Goal: Communication & Community: Answer question/provide support

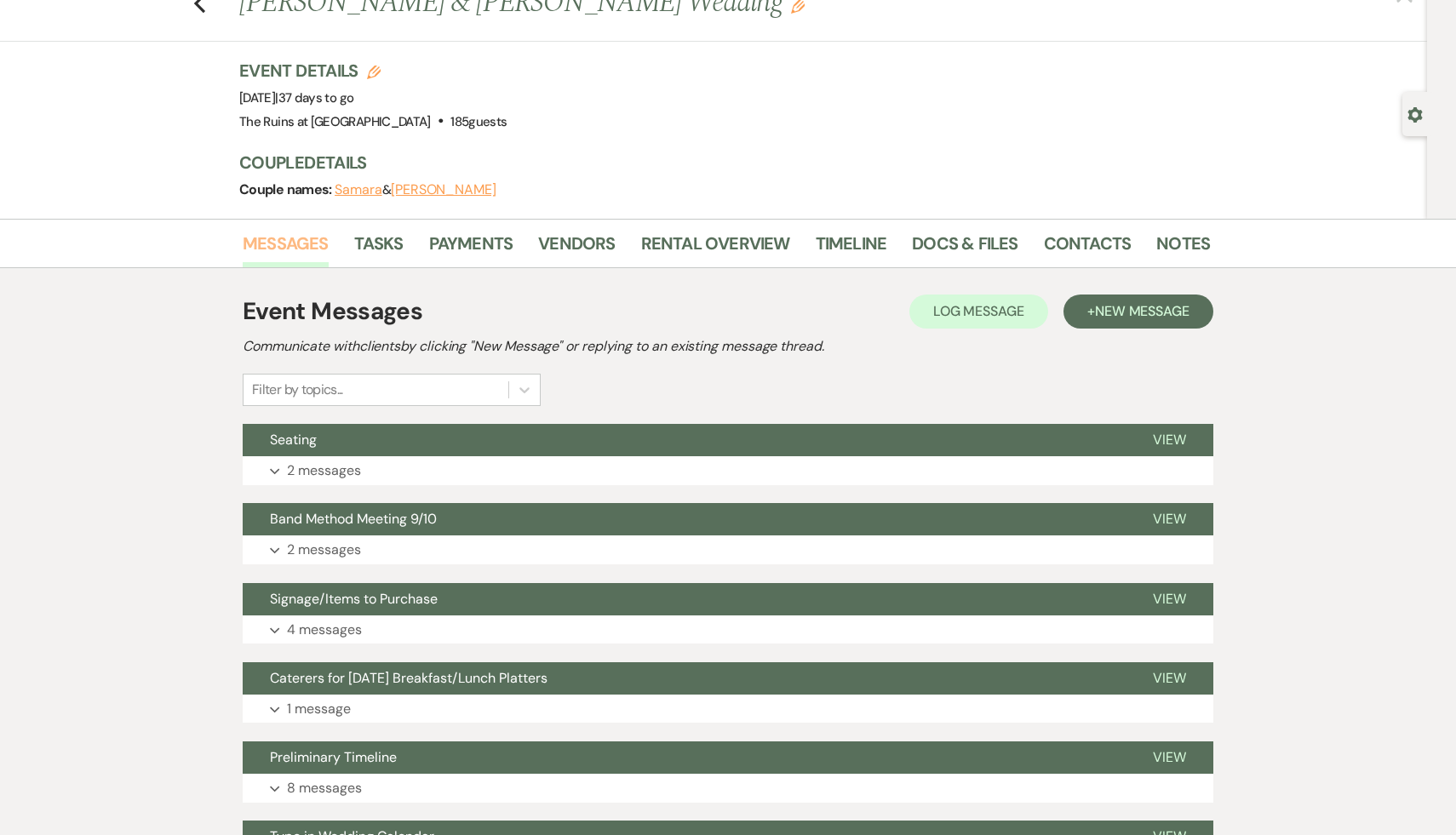
click at [295, 242] on link "Messages" at bounding box center [285, 248] width 86 height 37
click at [1152, 308] on span "New Message" at bounding box center [1142, 311] width 95 height 18
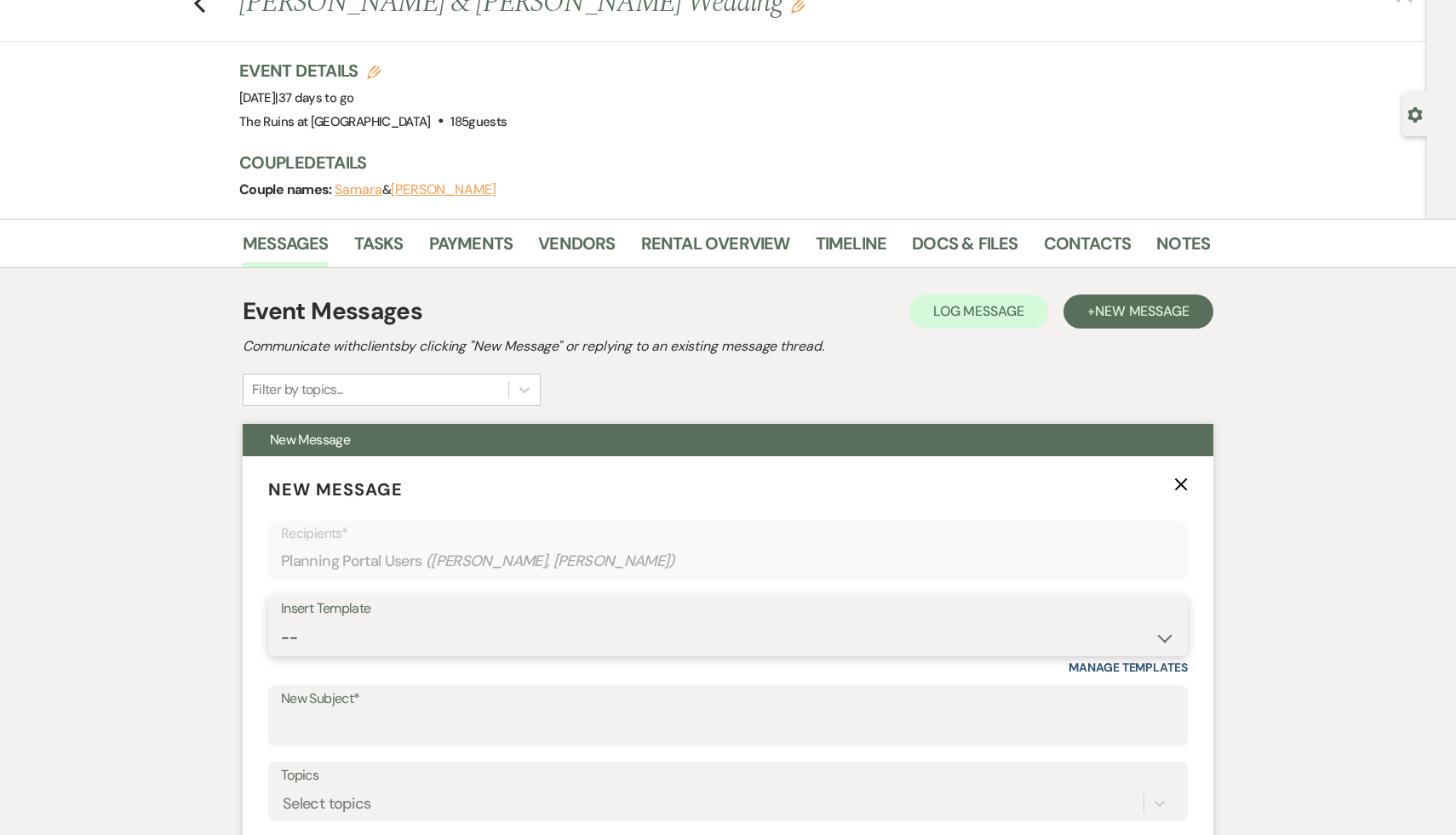
click at [1165, 639] on select "-- Weven Planning Portal Introduction (Booked Events) Initial Inquiry Response …" at bounding box center [727, 638] width 893 height 33
select select "5213"
click at [281, 621] on select "-- Weven Planning Portal Introduction (Booked Events) Initial Inquiry Response …" at bounding box center [727, 638] width 893 height 33
type input "Final Payment"
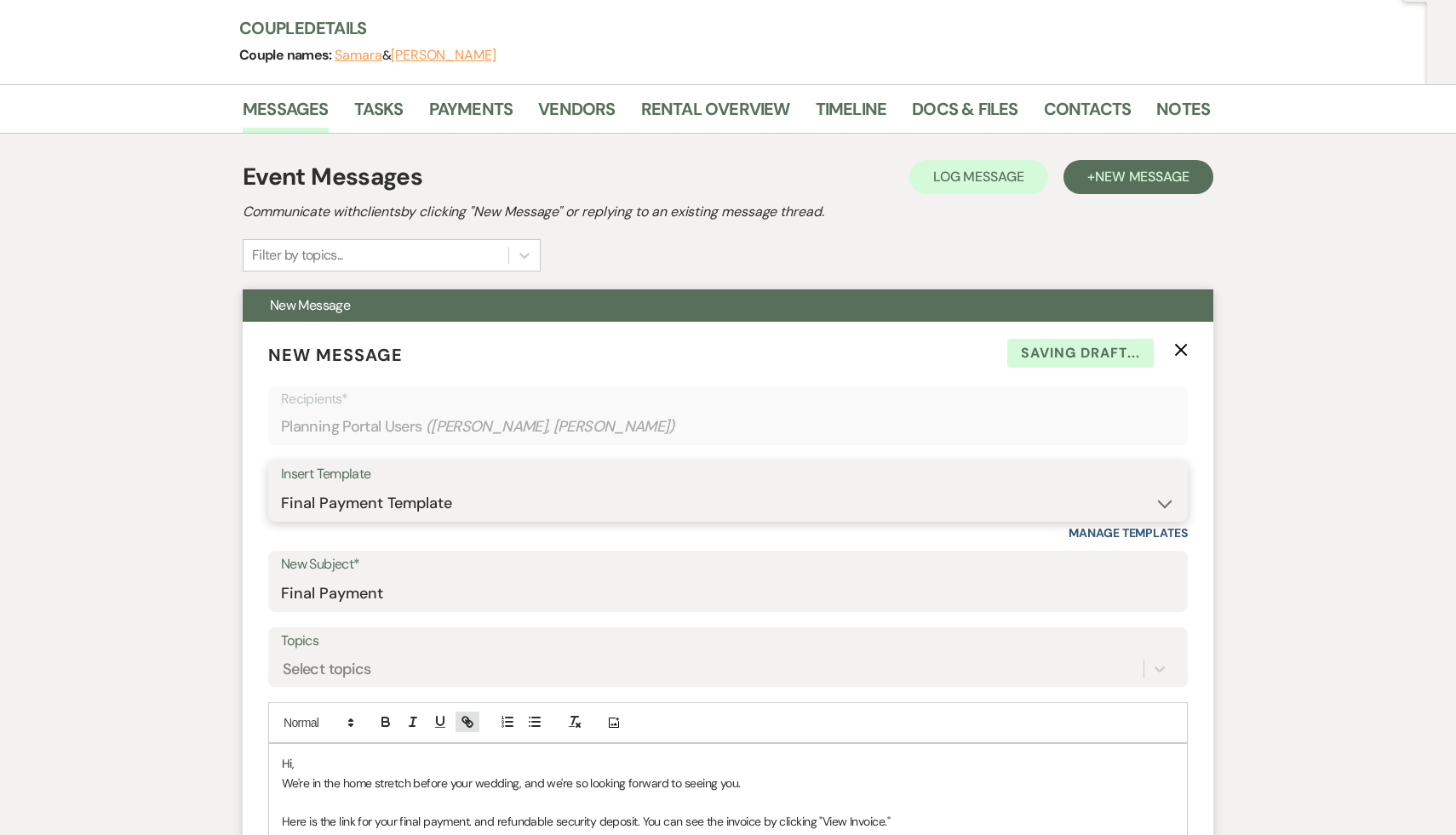
scroll to position [226, 0]
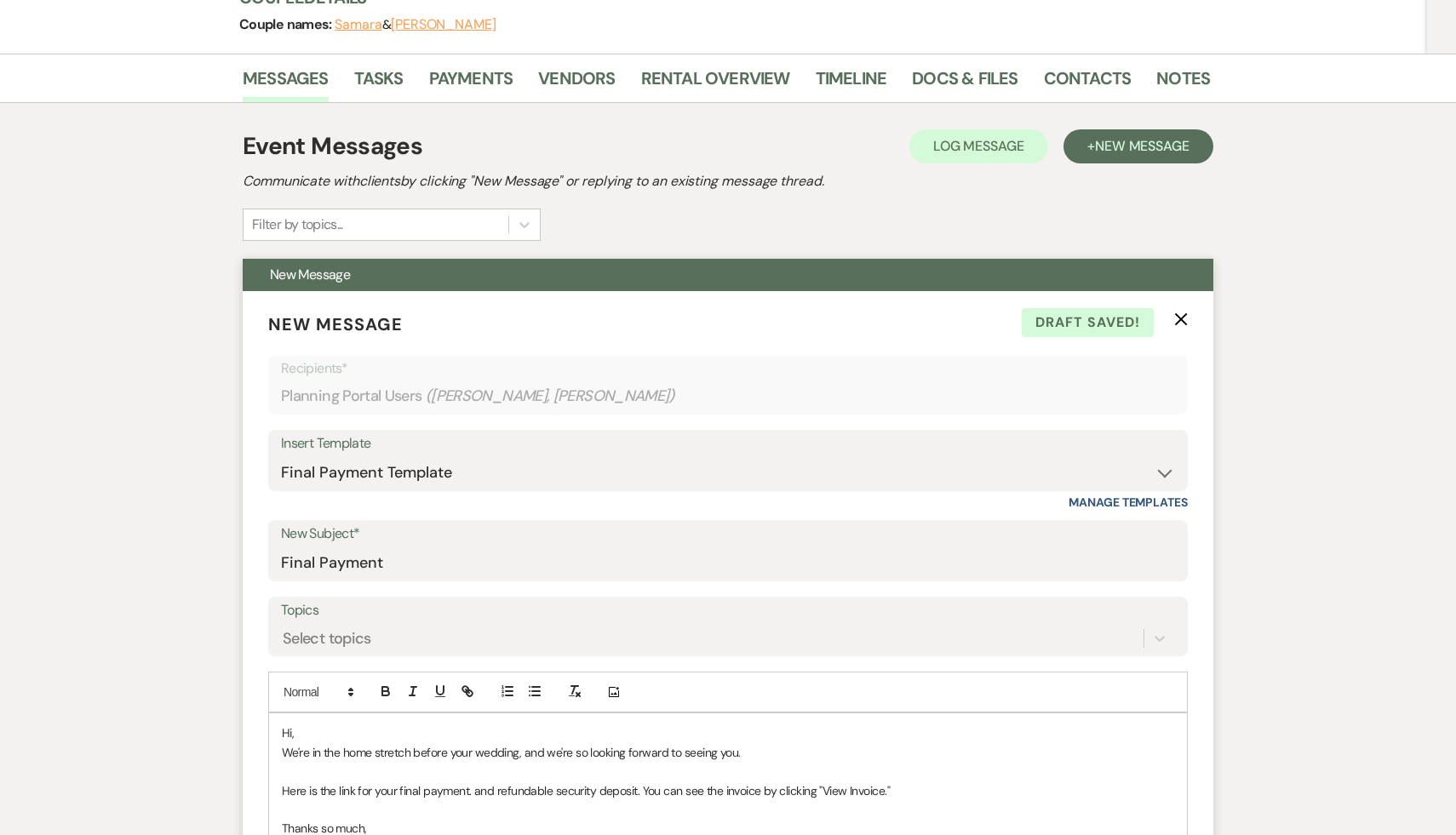
click at [328, 732] on p "Hi," at bounding box center [728, 732] width 893 height 19
click at [775, 751] on p "We're in the home stretch before your wedding, and we're so looking forward to …" at bounding box center [728, 751] width 893 height 19
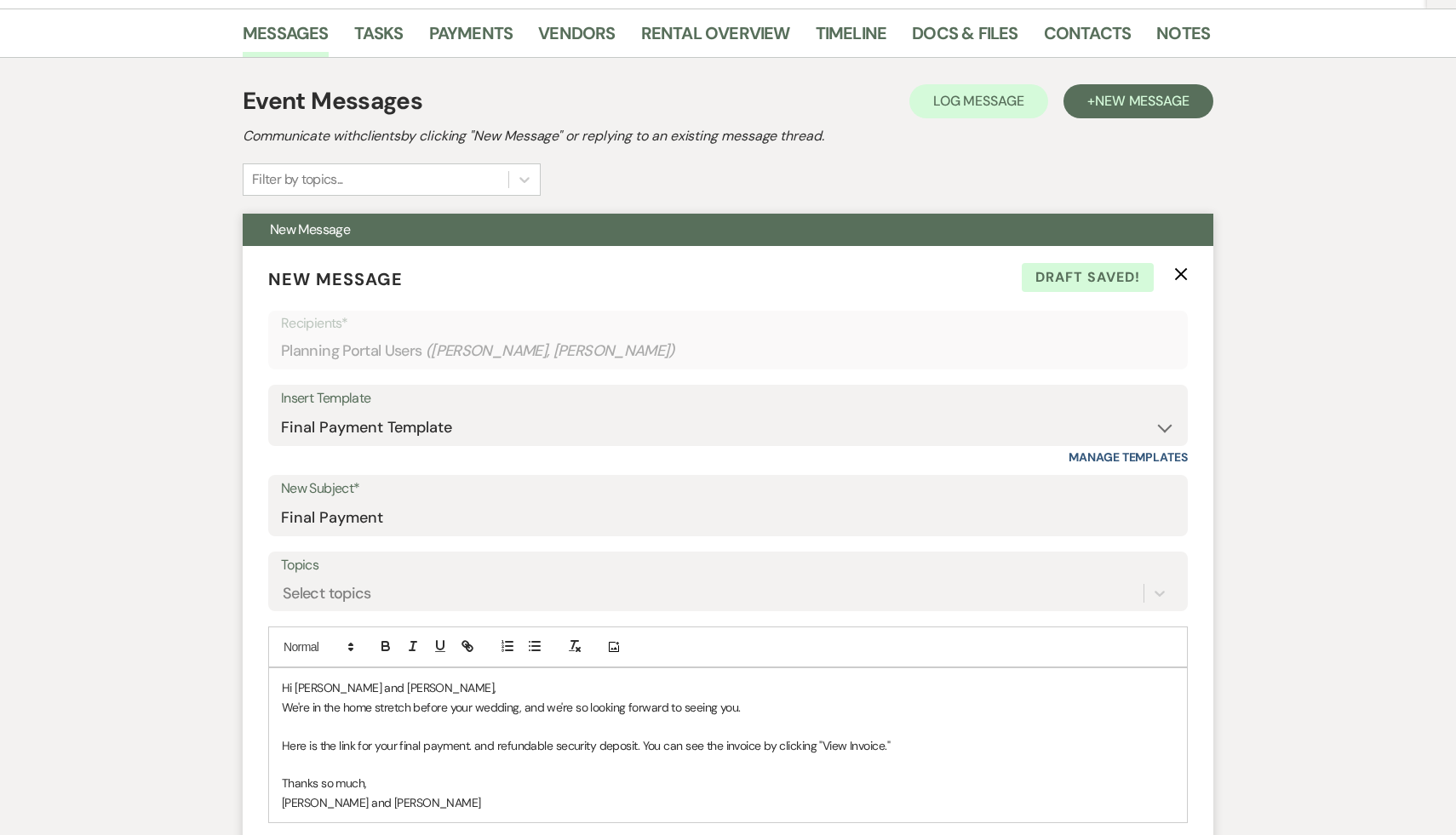
scroll to position [279, 0]
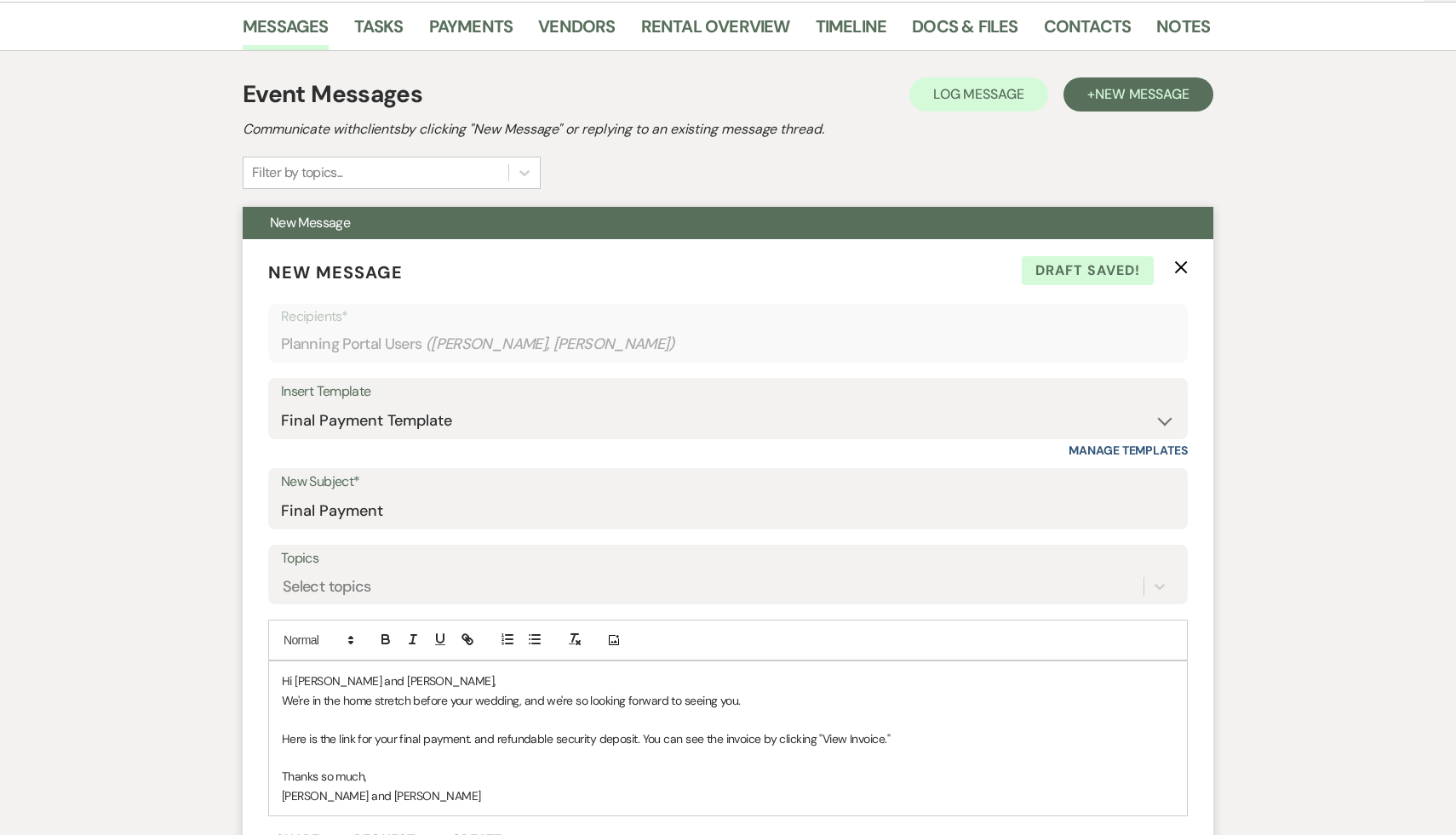
click at [545, 703] on p "We're in the home stretch before your wedding, and we're so looking forward to …" at bounding box center [728, 700] width 893 height 19
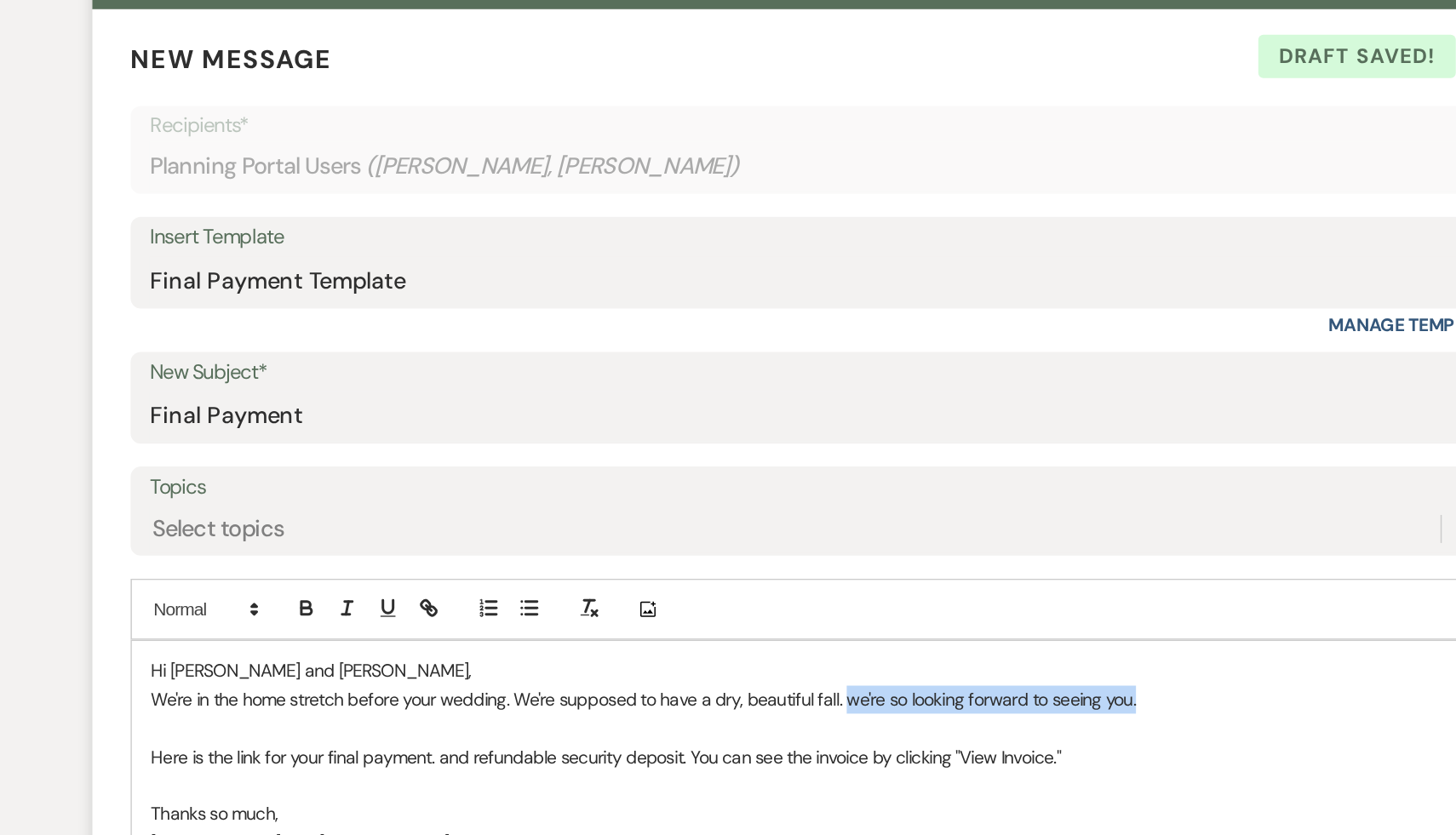
drag, startPoint x: 939, startPoint y: 699, endPoint x: 746, endPoint y: 694, distance: 193.1
click at [746, 694] on p "We're in the home stretch before your wedding. We're supposed to have a dry, be…" at bounding box center [728, 700] width 893 height 19
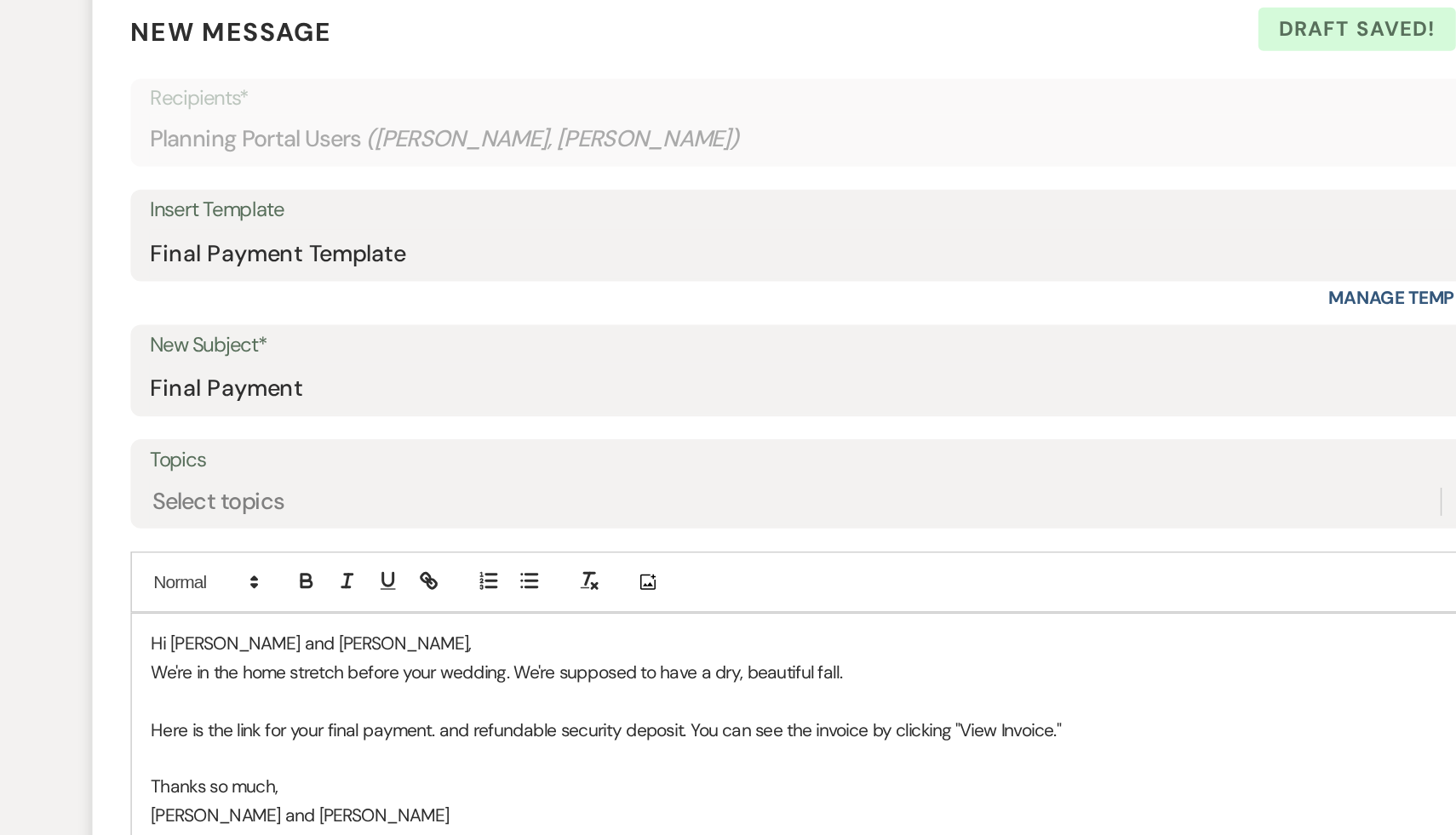
click at [534, 699] on p "We're in the home stretch before your wedding. We're supposed to have a dry, be…" at bounding box center [728, 700] width 893 height 19
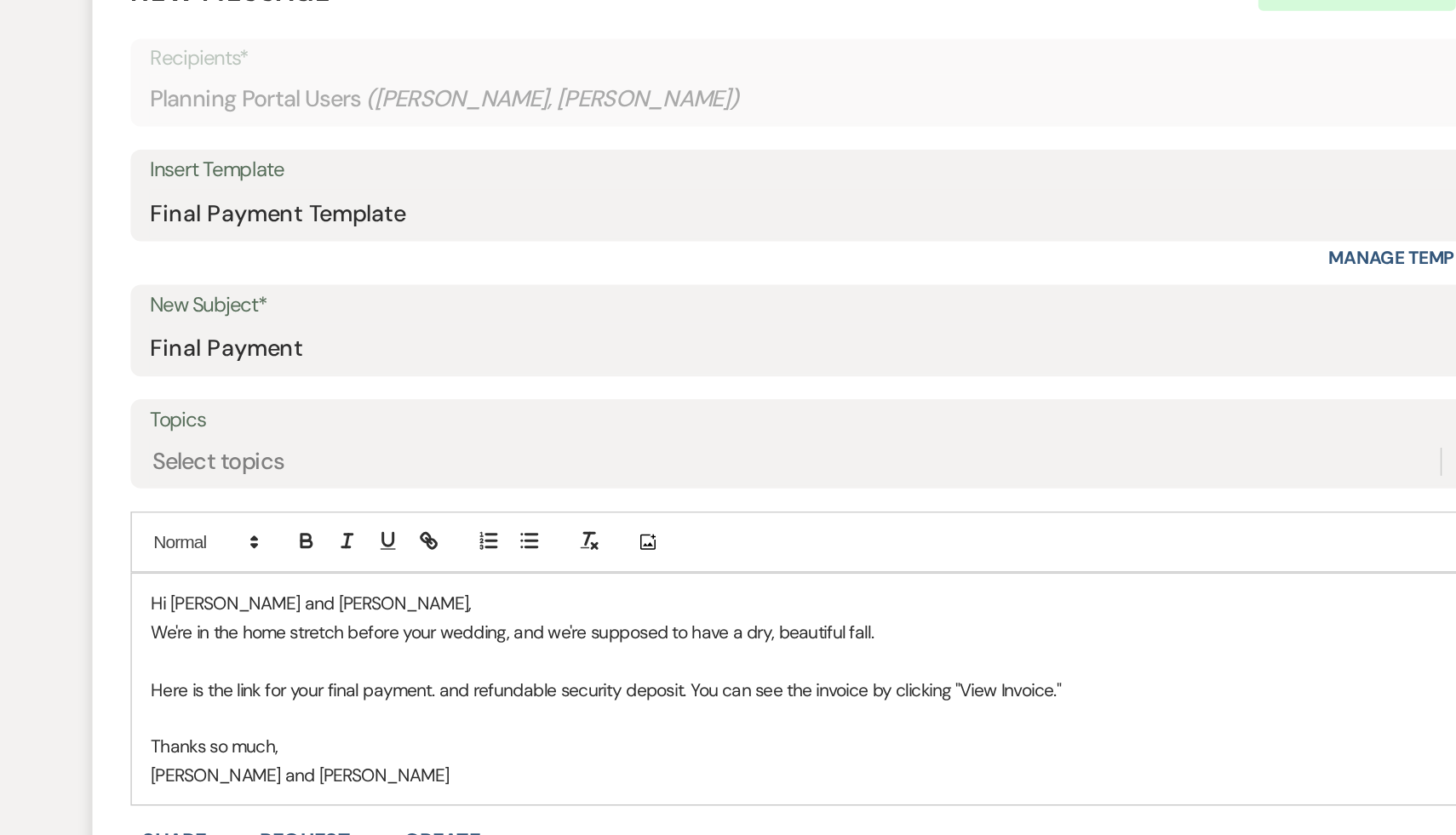
scroll to position [280, 0]
drag, startPoint x: 757, startPoint y: 737, endPoint x: 723, endPoint y: 738, distance: 34.0
click at [723, 738] on p "Here is the link for your final payment. and refundable security deposit. You c…" at bounding box center [728, 737] width 893 height 19
click at [950, 732] on p "Here is the link for your final payment. and refundable security deposit. You c…" at bounding box center [728, 737] width 893 height 19
drag, startPoint x: 786, startPoint y: 754, endPoint x: 283, endPoint y: 754, distance: 503.0
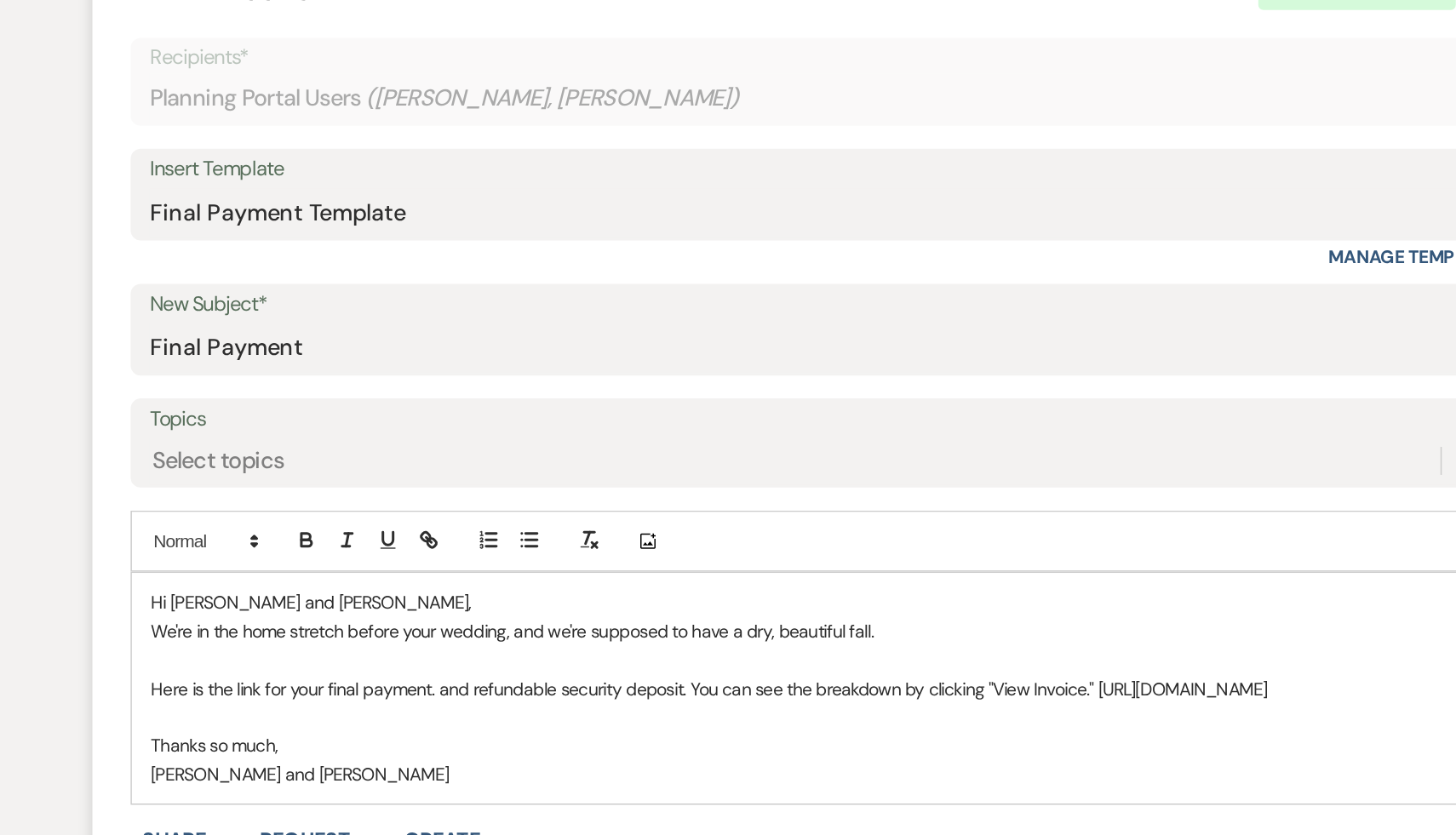
click at [283, 746] on p "Here is the link for your final payment. and refundable security deposit. You c…" at bounding box center [728, 737] width 893 height 19
click at [467, 639] on icon "button" at bounding box center [470, 639] width 6 height 6
type input "[URL][DOMAIN_NAME]"
click at [624, 783] on link at bounding box center [620, 789] width 36 height 13
click at [624, 765] on p at bounding box center [728, 755] width 893 height 19
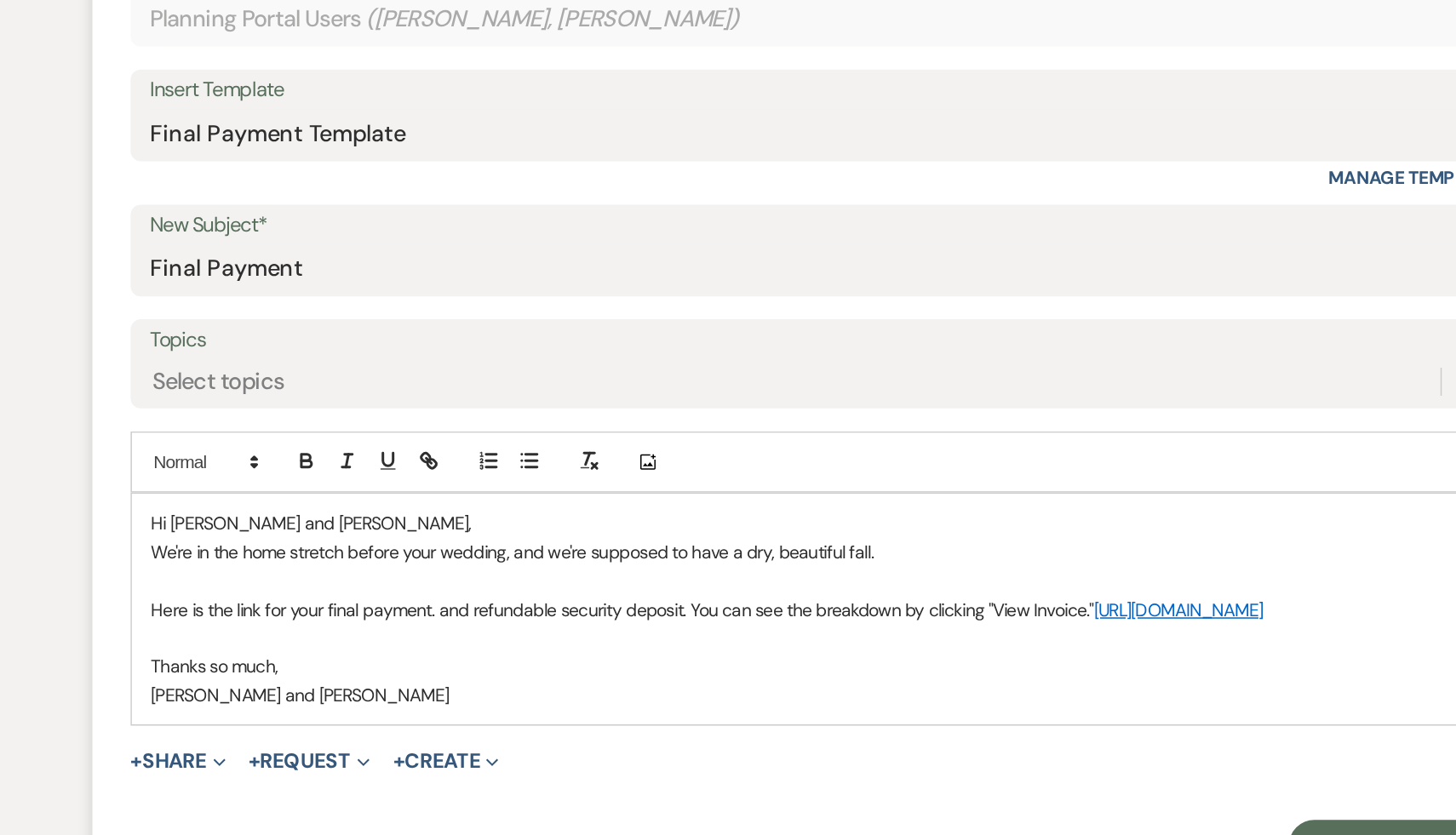
scroll to position [344, 0]
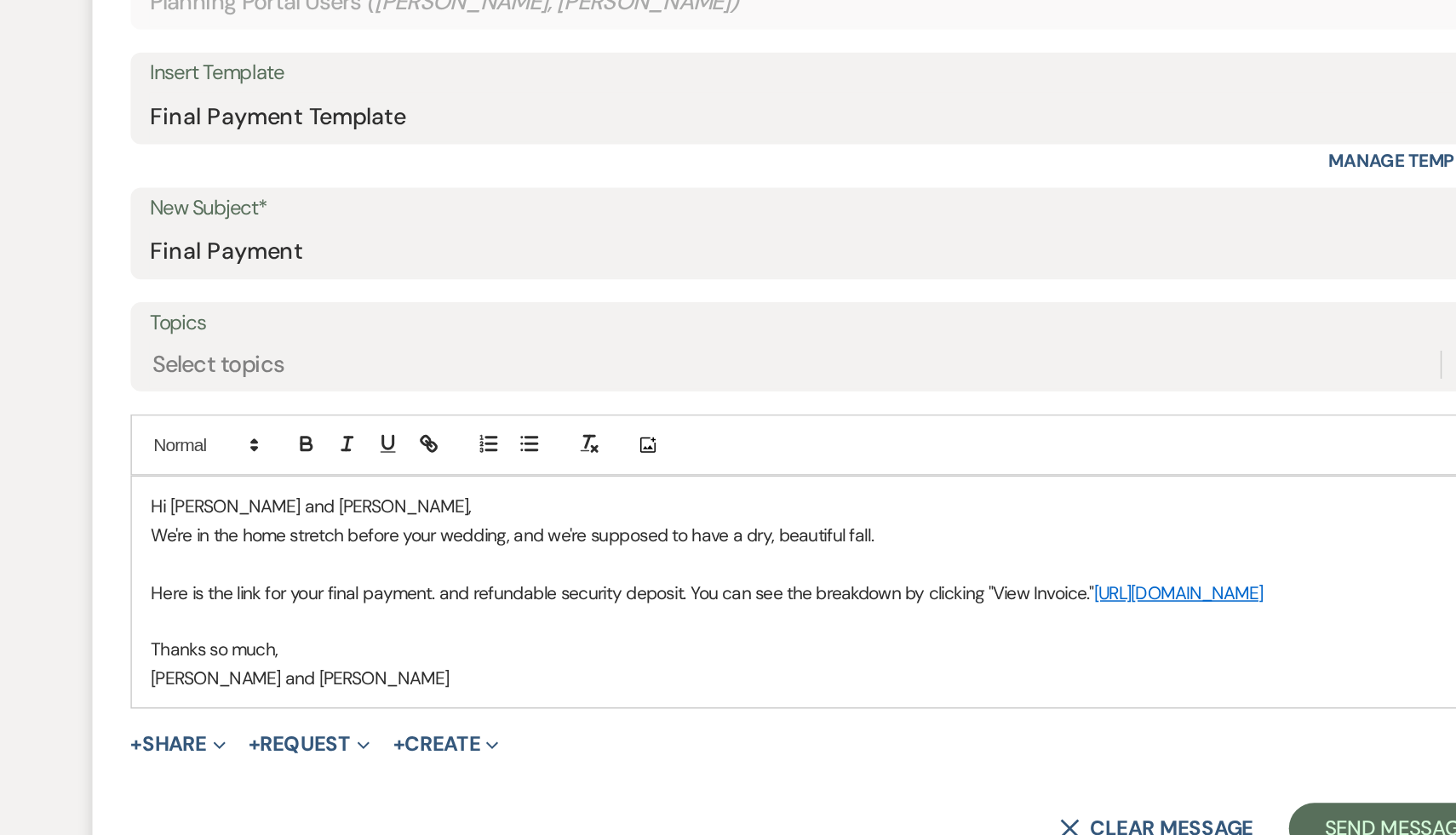
click at [911, 680] on link "[URL][DOMAIN_NAME]" at bounding box center [967, 674] width 113 height 16
click at [604, 723] on link "[URL][DOMAIN_NAME]" at bounding box center [551, 725] width 107 height 22
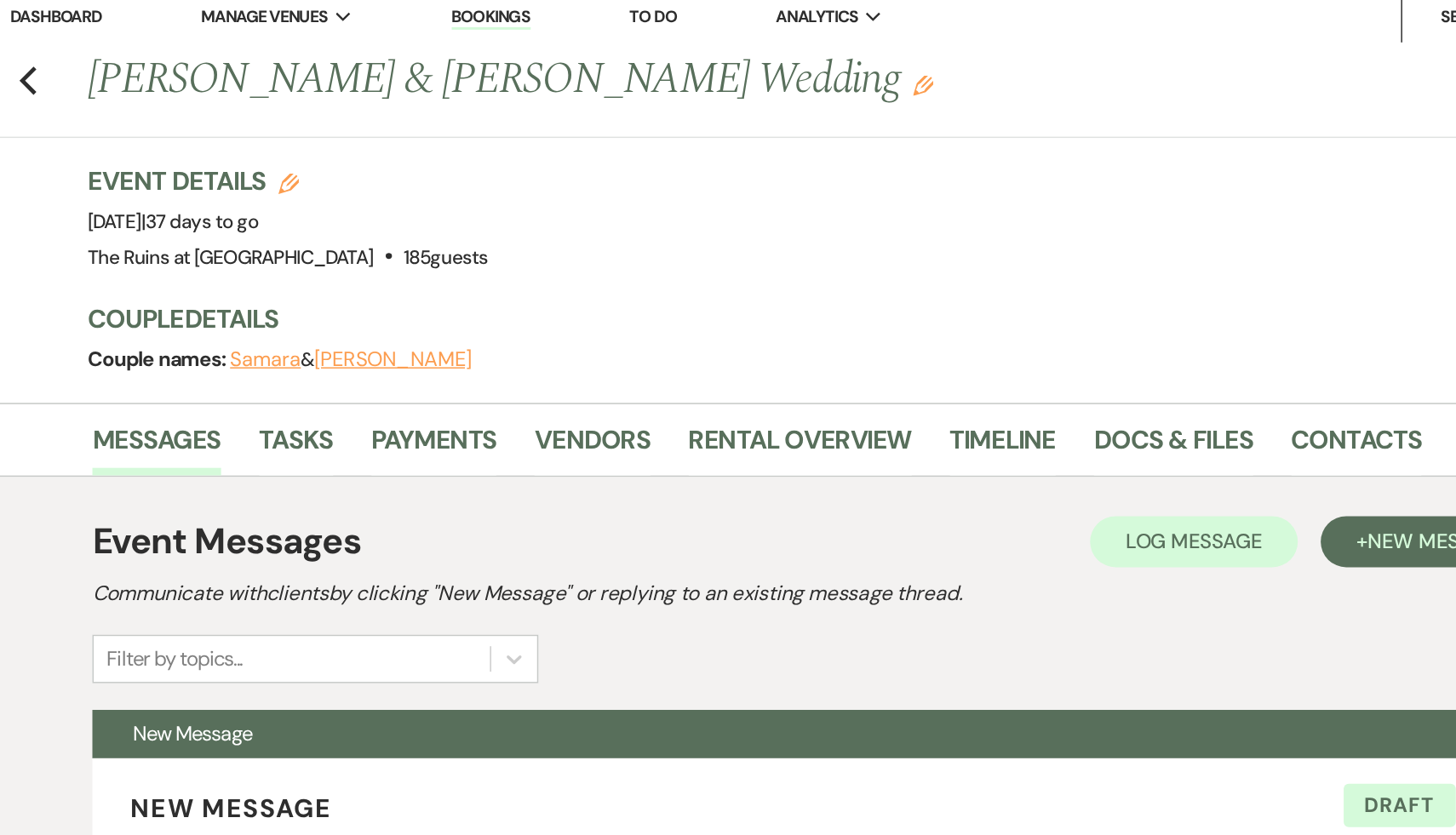
scroll to position [0, 0]
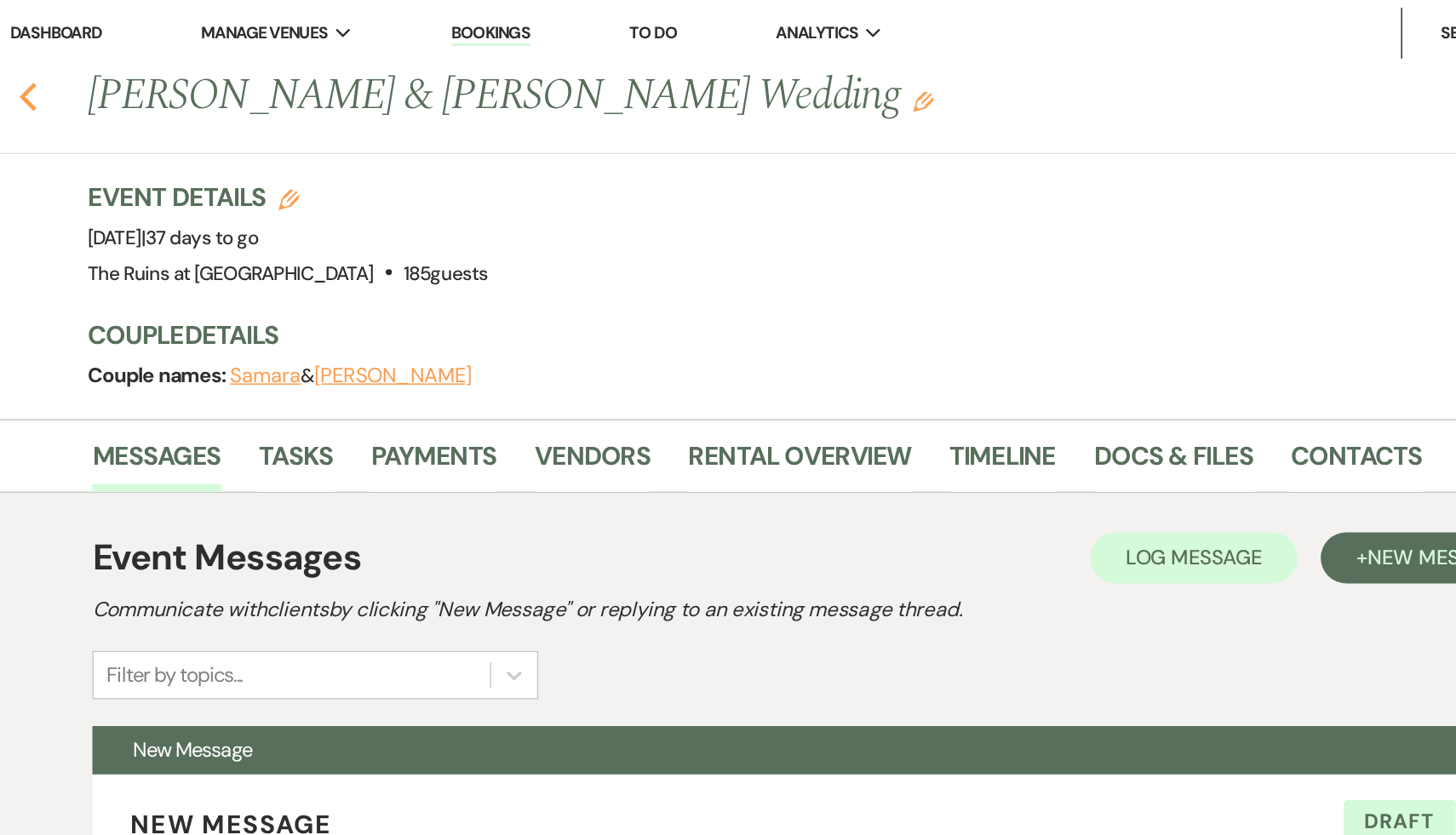
click at [199, 64] on icon "Previous" at bounding box center [199, 64] width 13 height 21
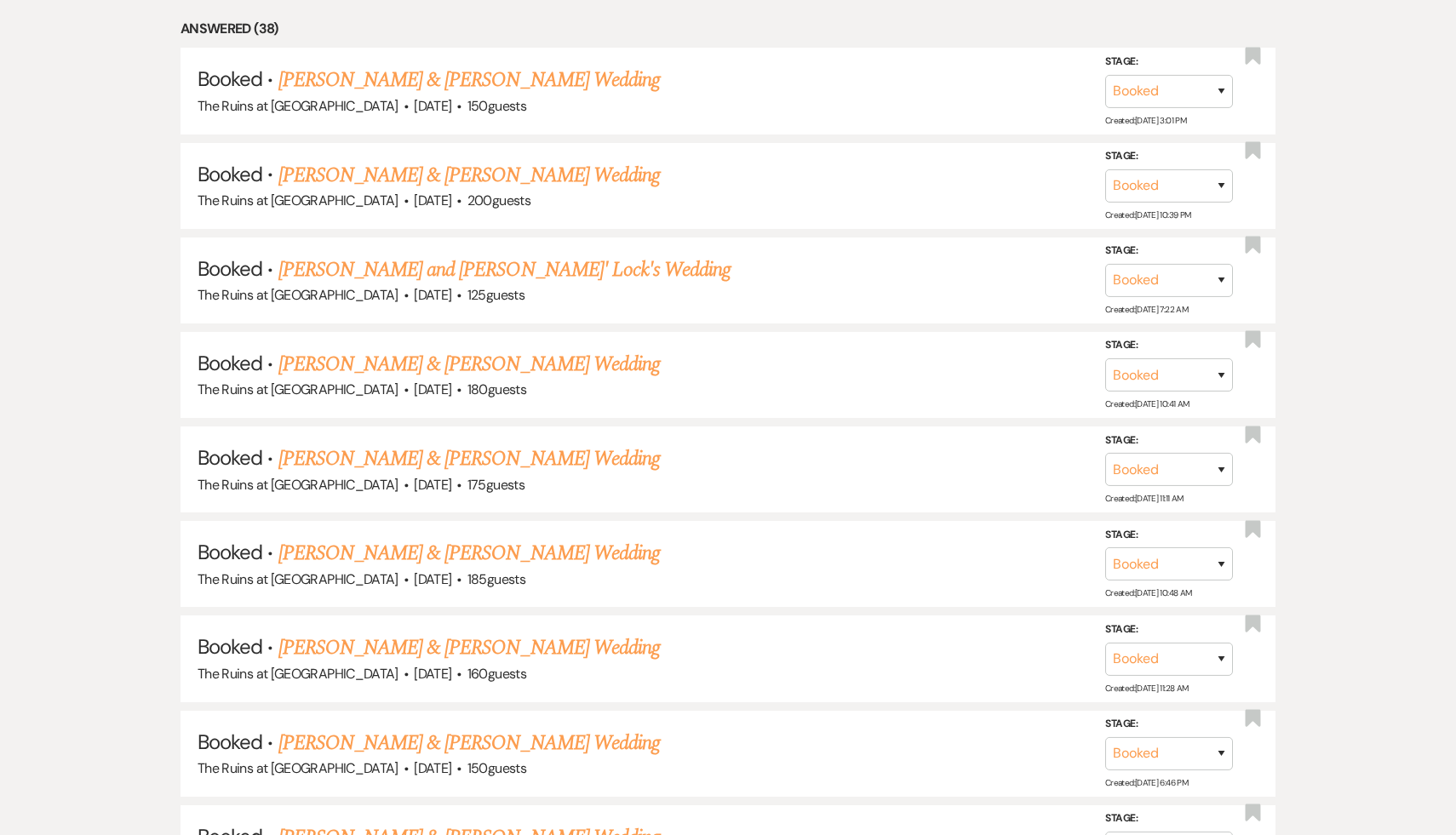
scroll to position [839, 0]
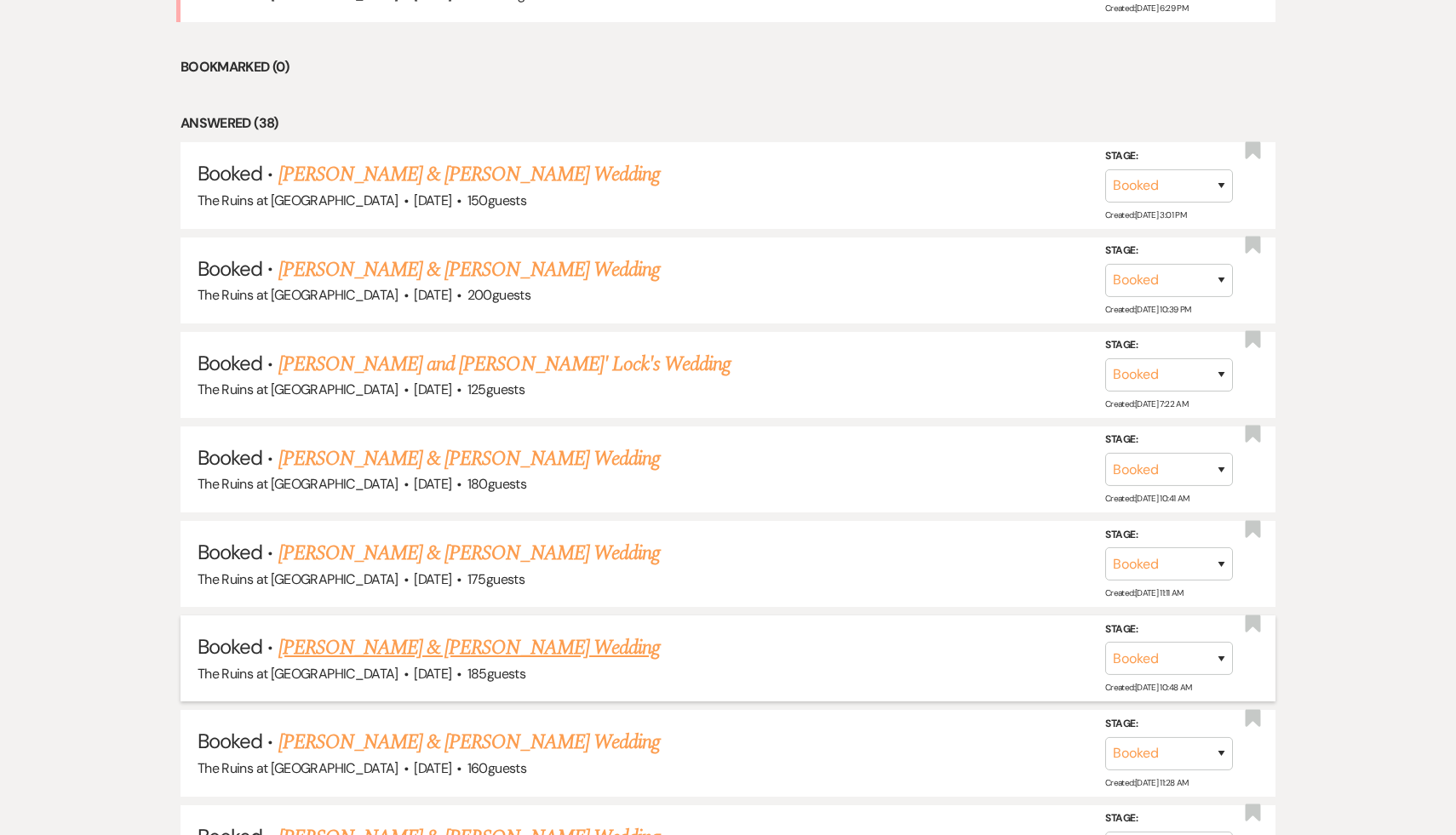
click at [493, 646] on link "[PERSON_NAME] & [PERSON_NAME] Wedding" at bounding box center [469, 647] width 381 height 31
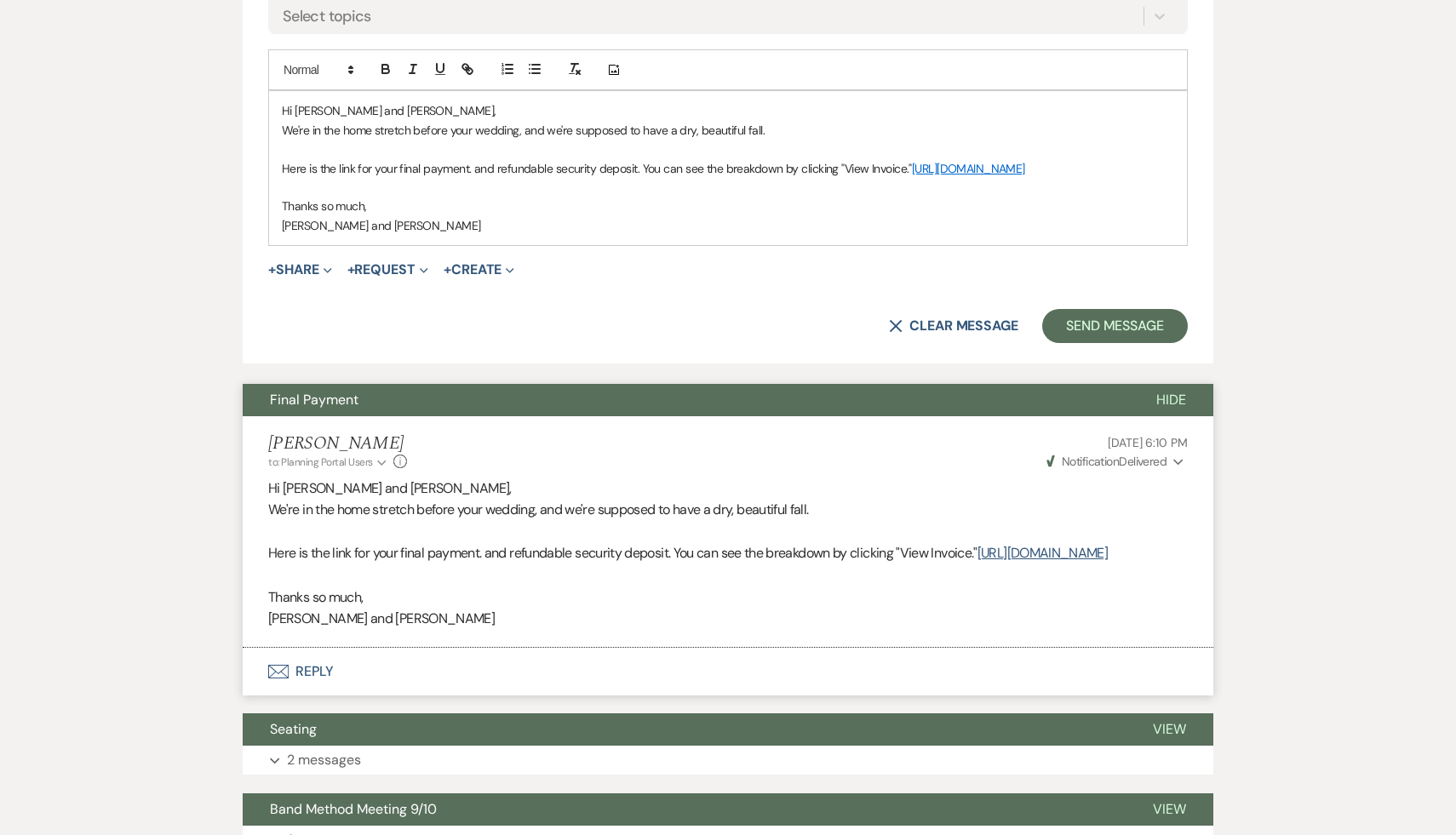
scroll to position [853, 0]
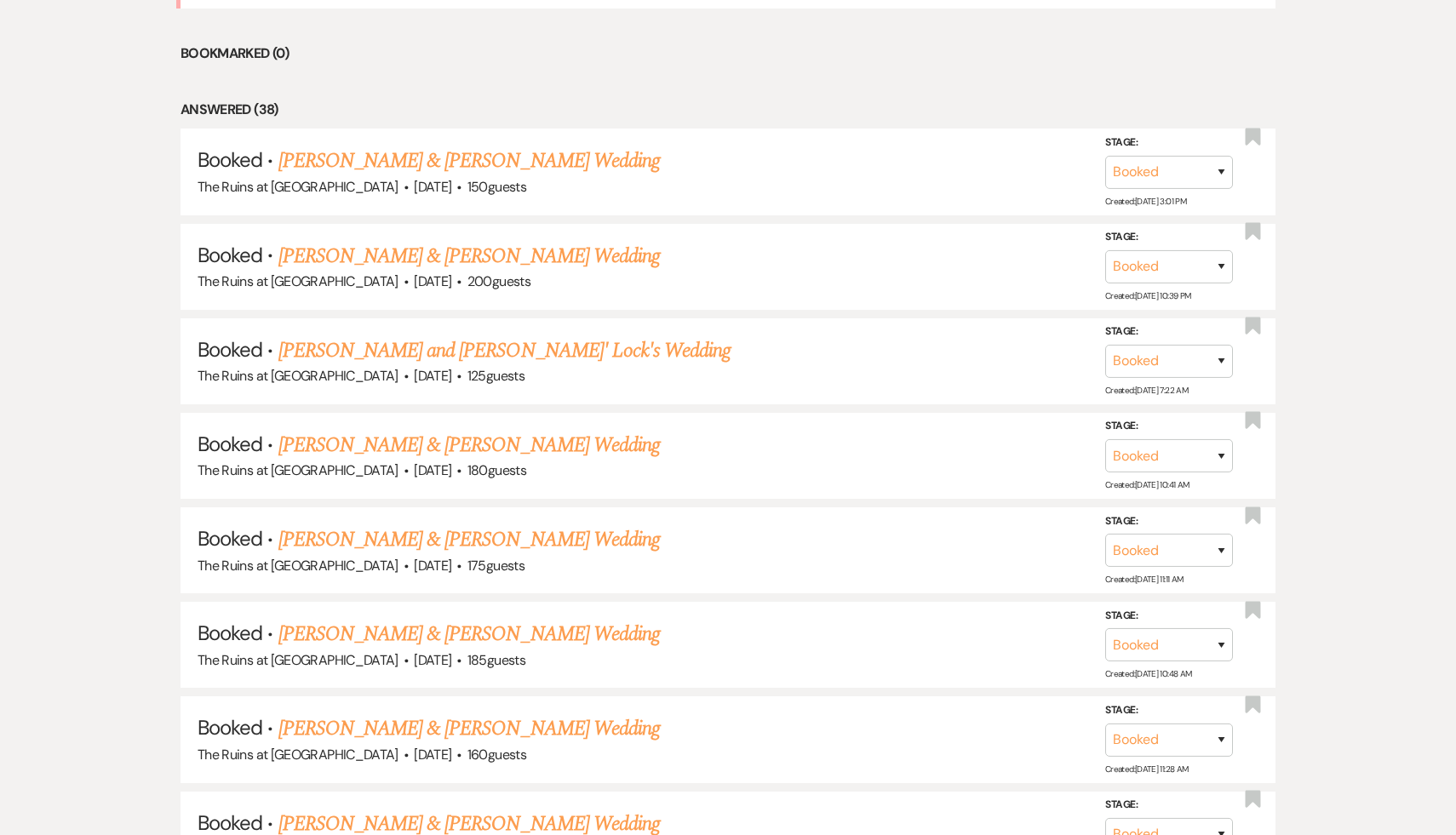
scroll to position [839, 0]
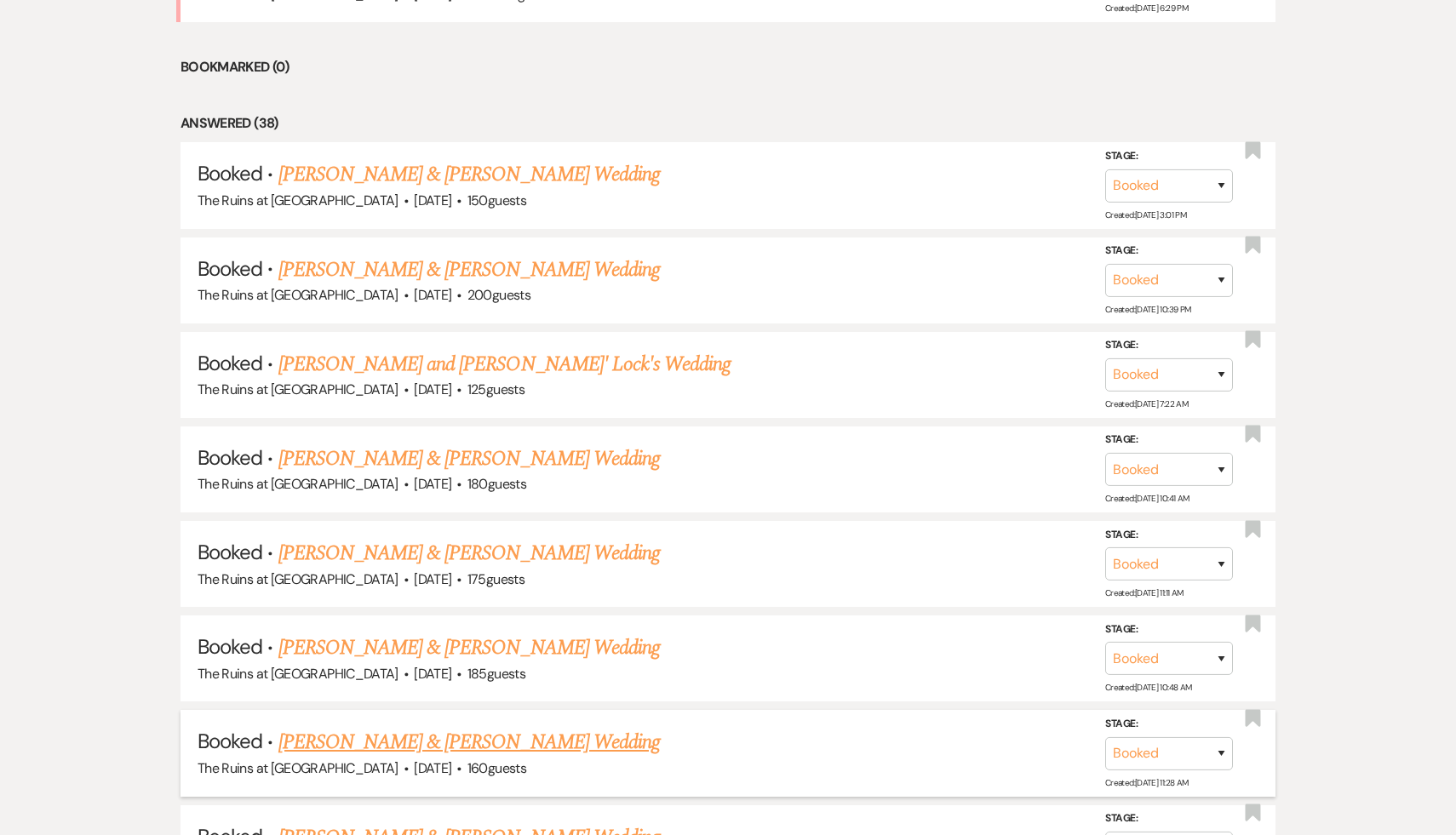
click at [479, 737] on link "[PERSON_NAME] & [PERSON_NAME] Wedding" at bounding box center [469, 741] width 381 height 31
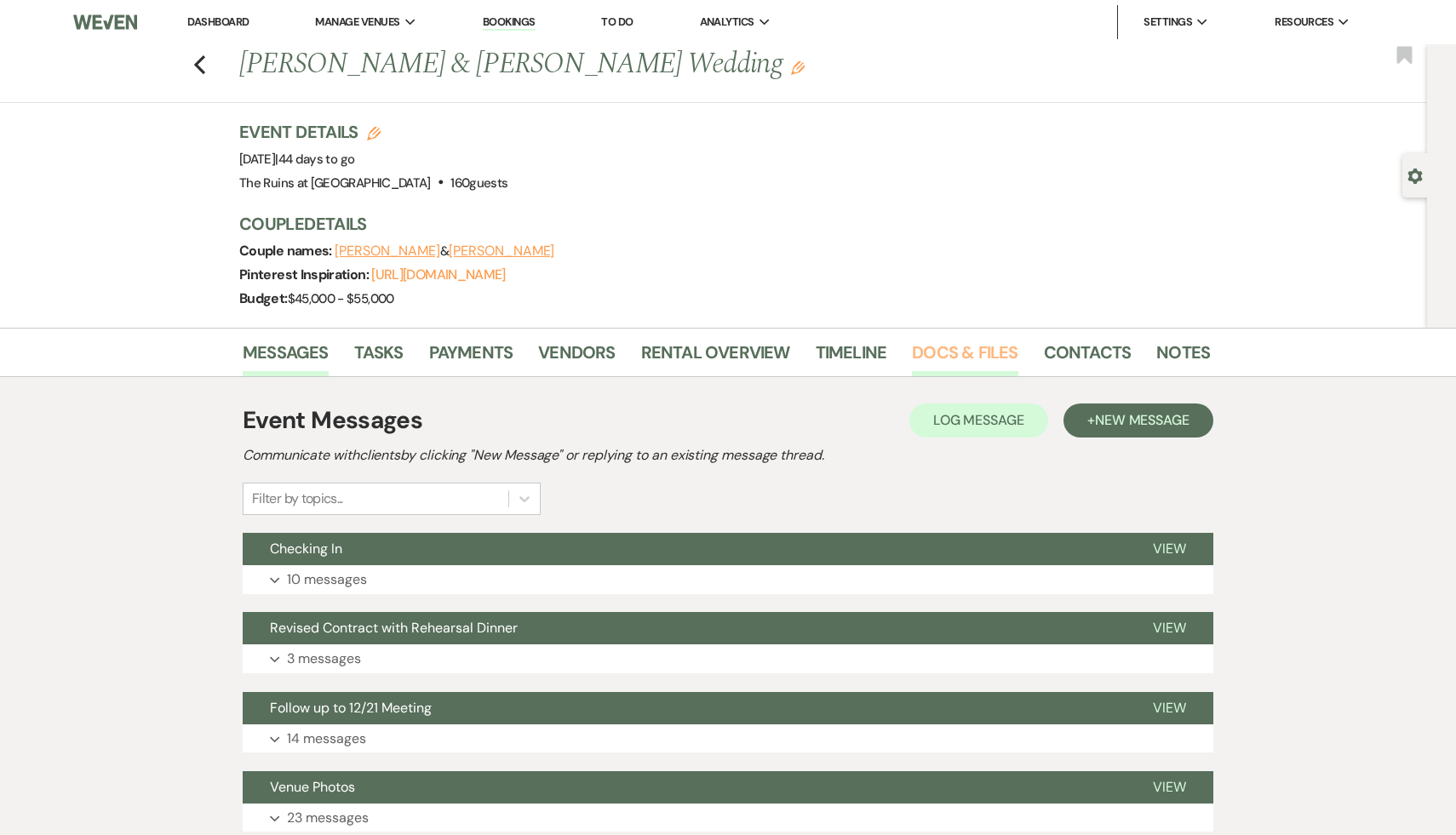
click at [969, 348] on link "Docs & Files" at bounding box center [963, 357] width 105 height 37
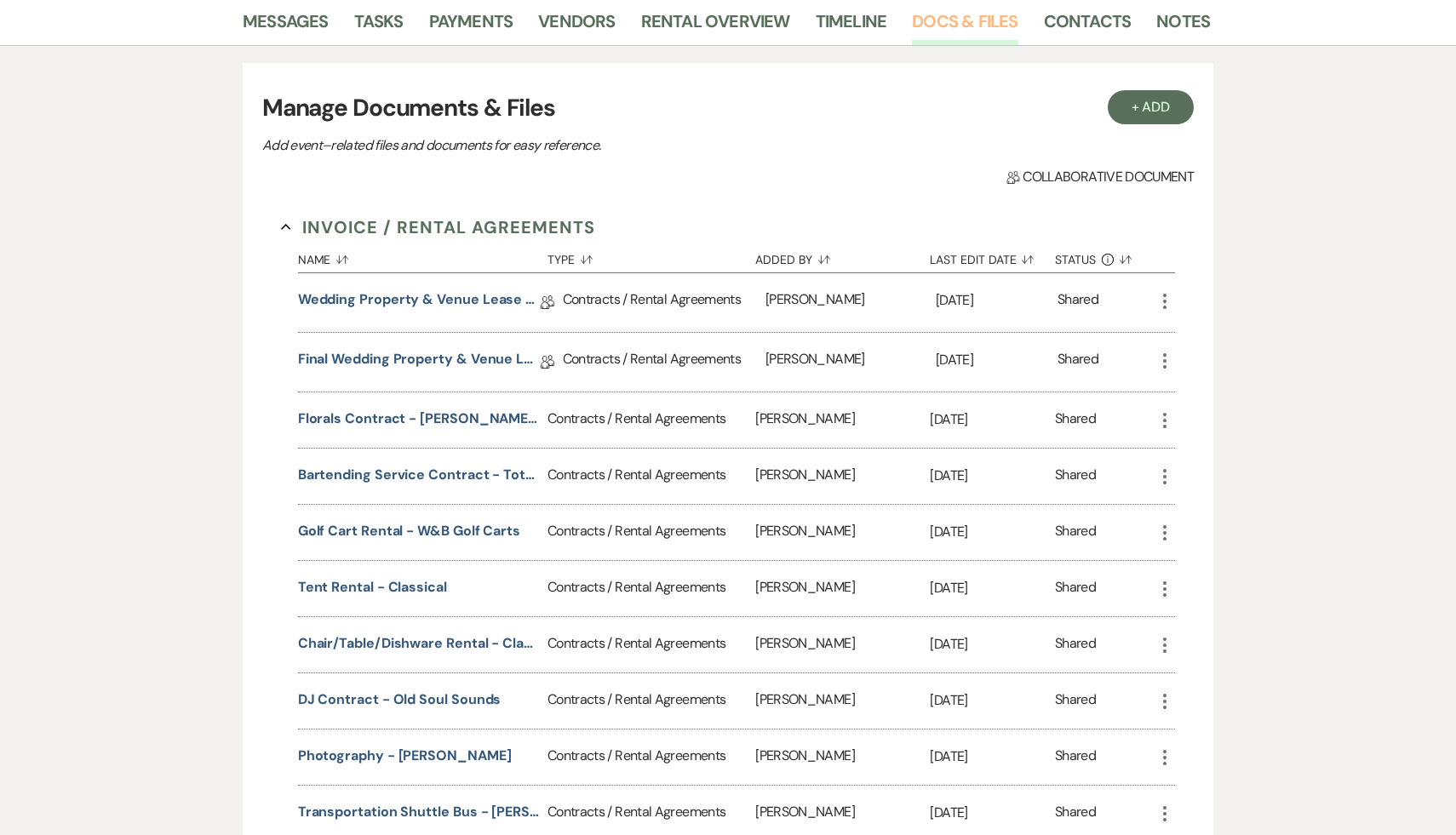
scroll to position [341, 0]
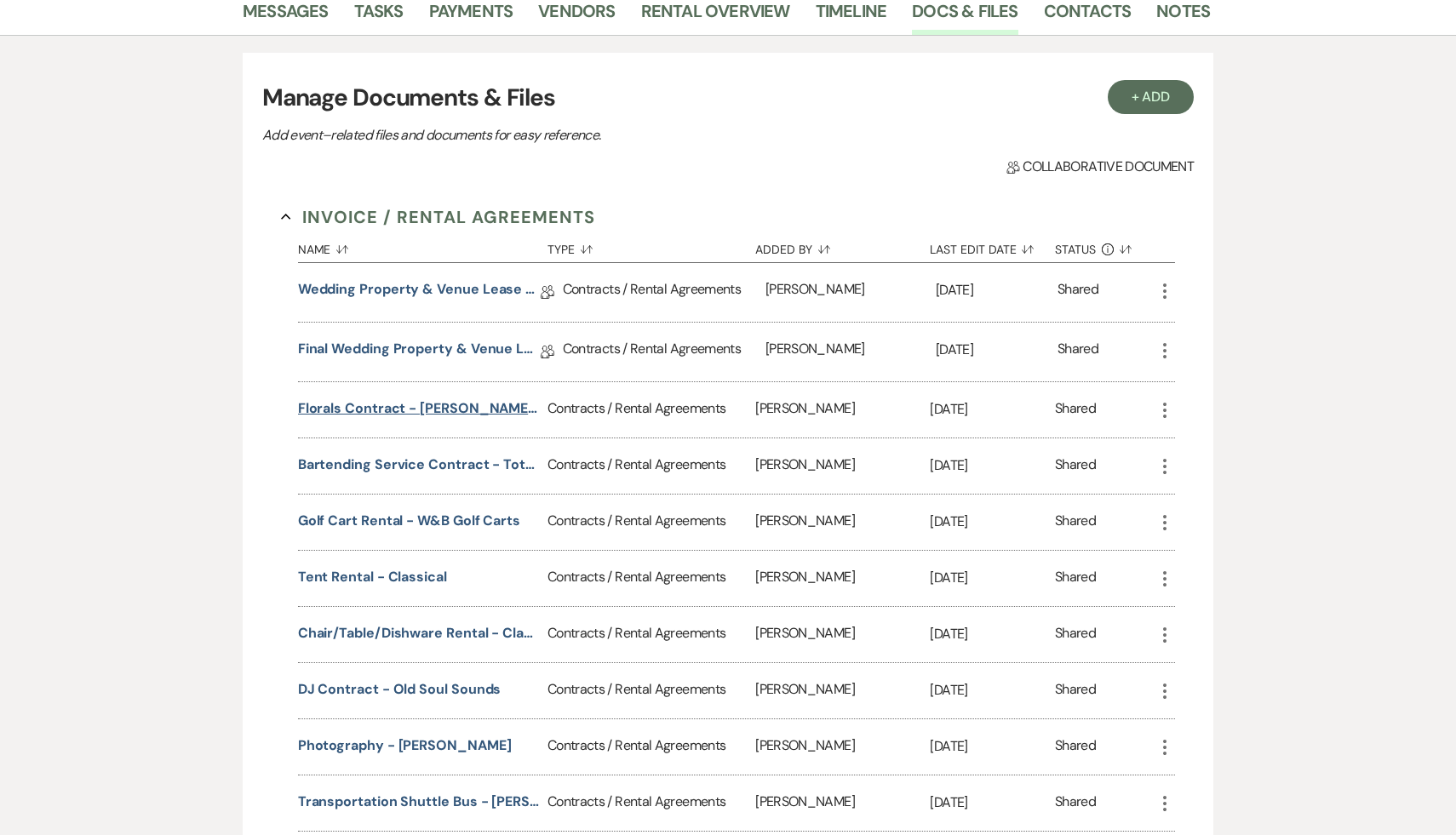
click at [455, 411] on button "Florals Contract - [PERSON_NAME]'s Flowers NY" at bounding box center [419, 408] width 242 height 21
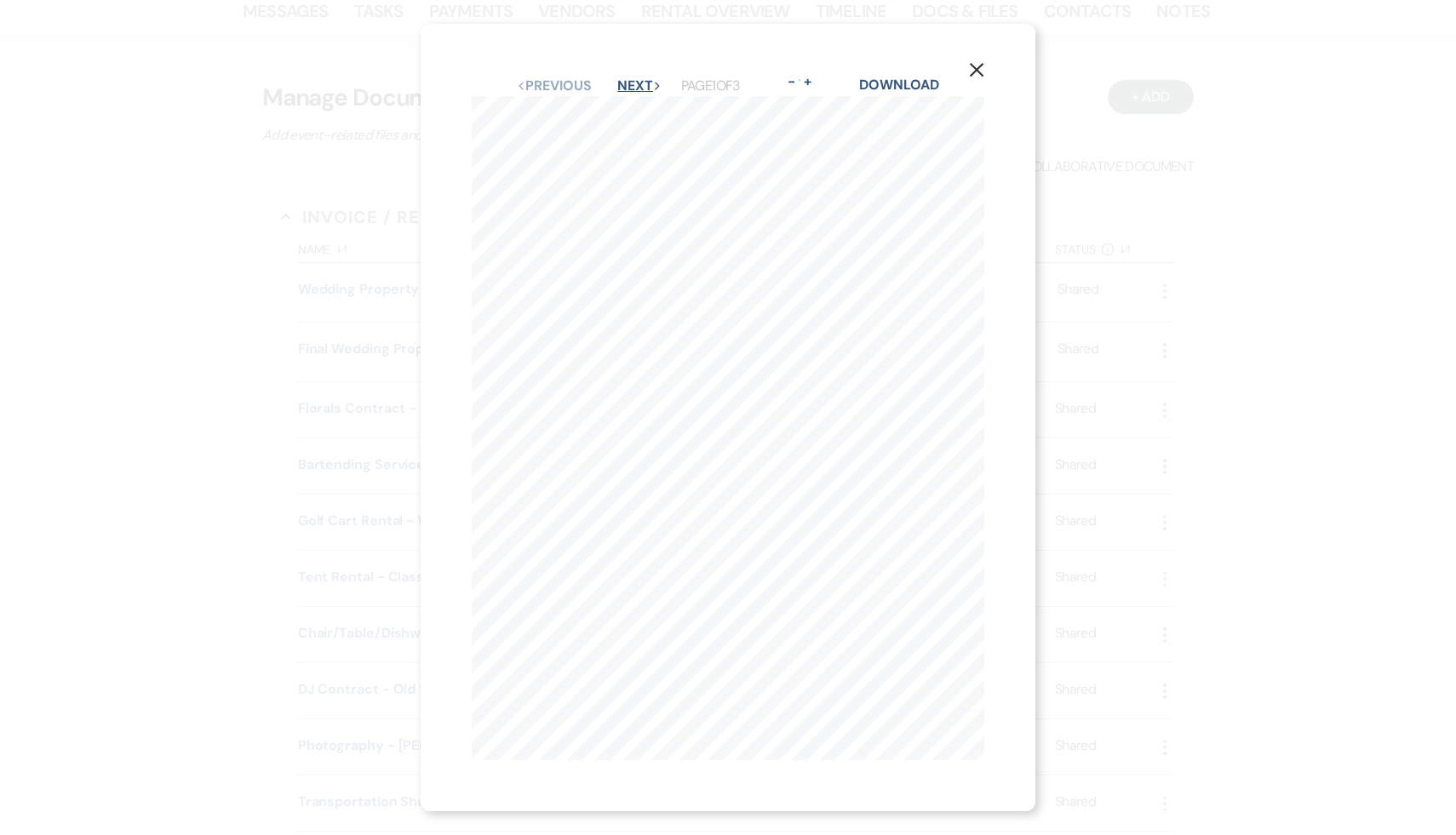
click at [633, 83] on button "Next Next" at bounding box center [638, 86] width 44 height 14
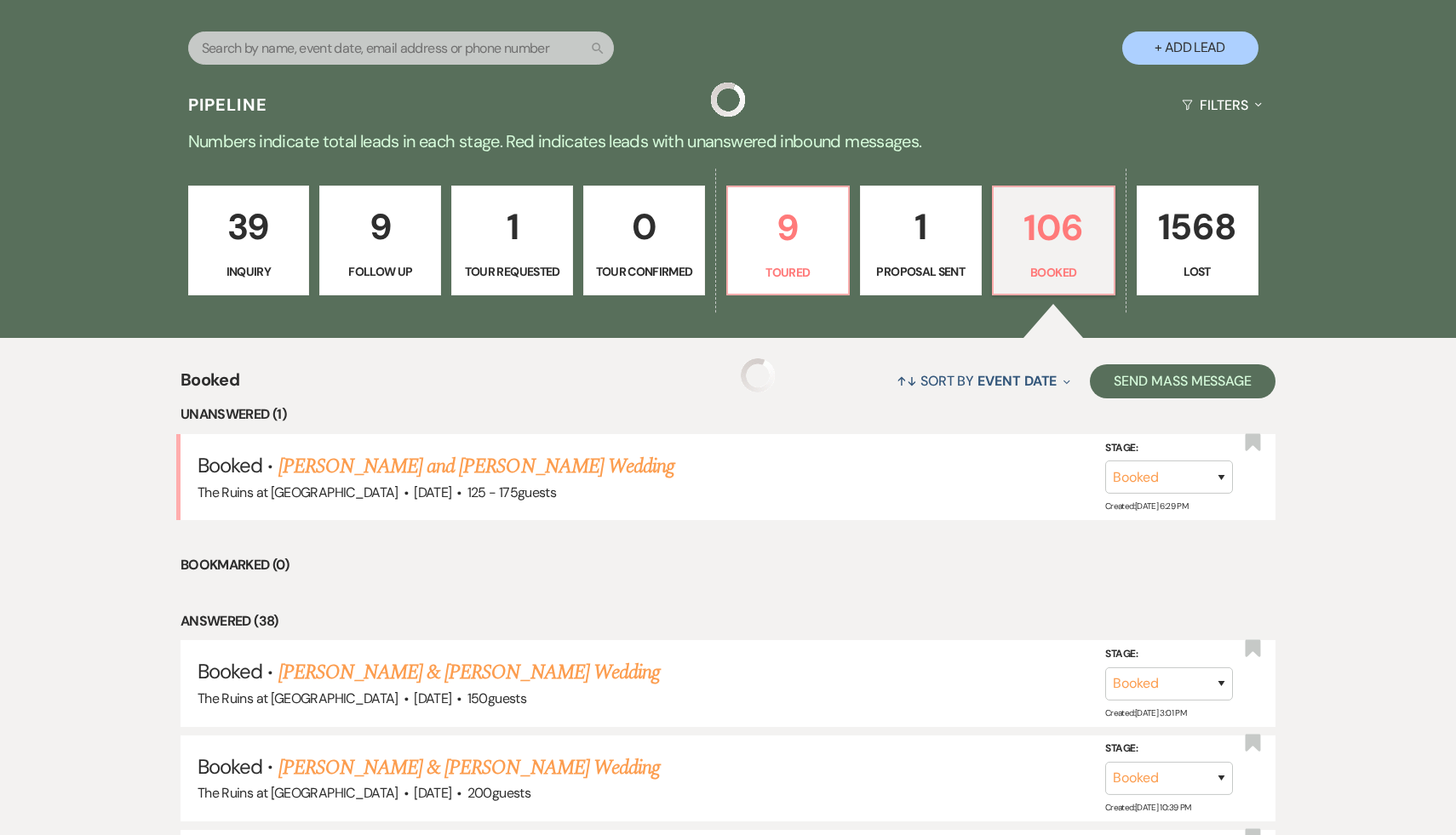
scroll to position [839, 0]
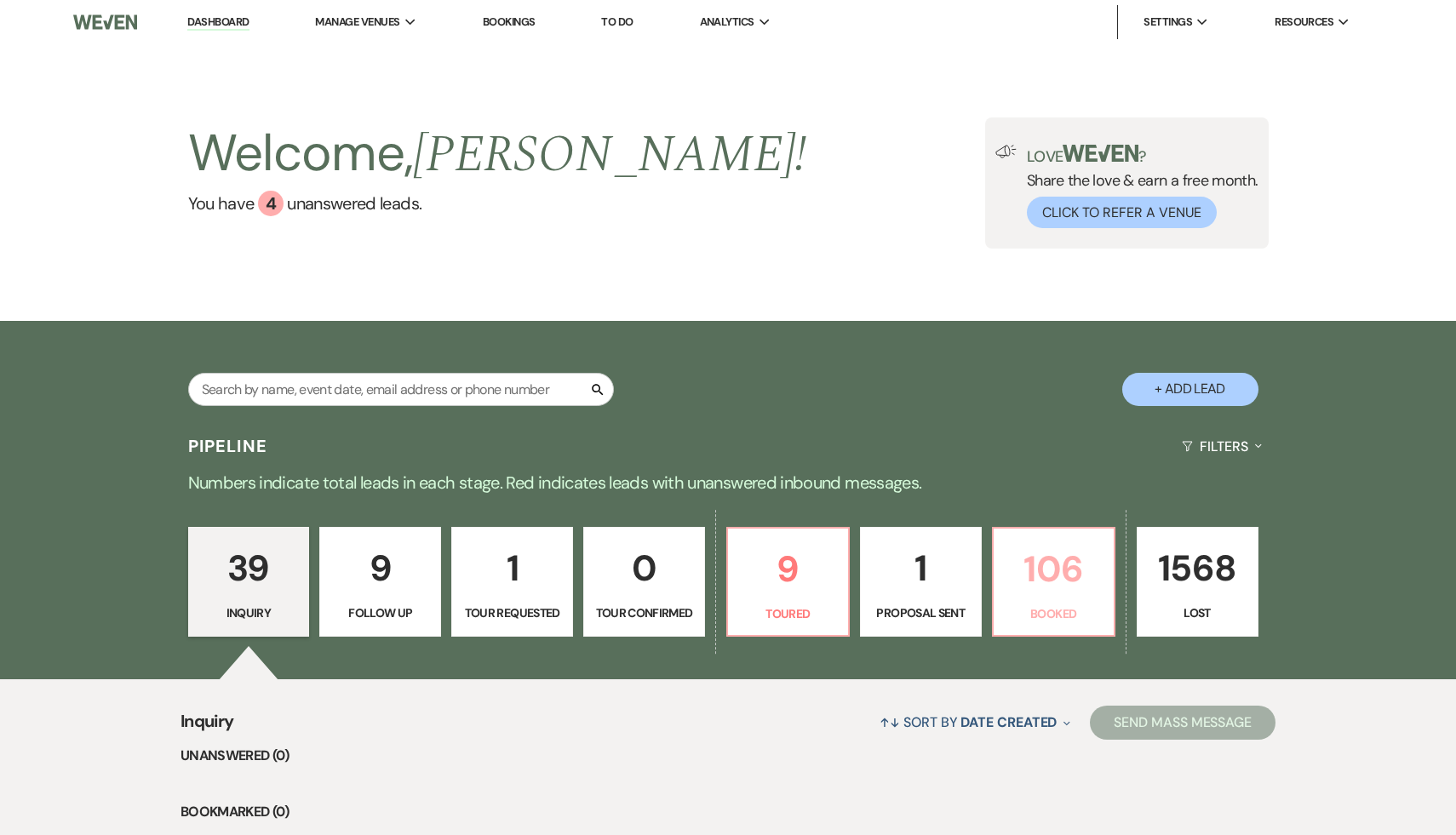
click at [1060, 576] on p "106" at bounding box center [1053, 569] width 99 height 57
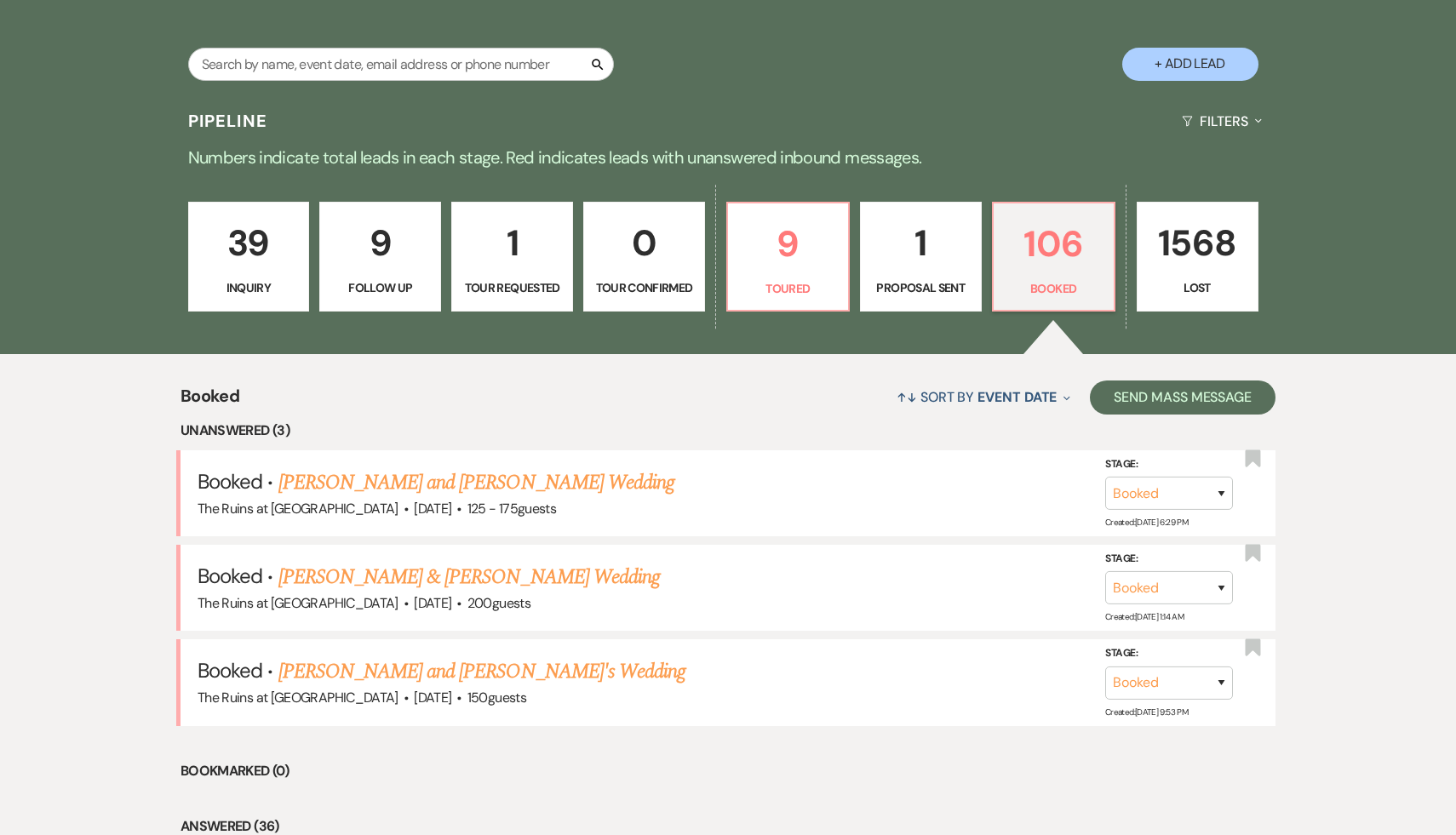
scroll to position [365, 0]
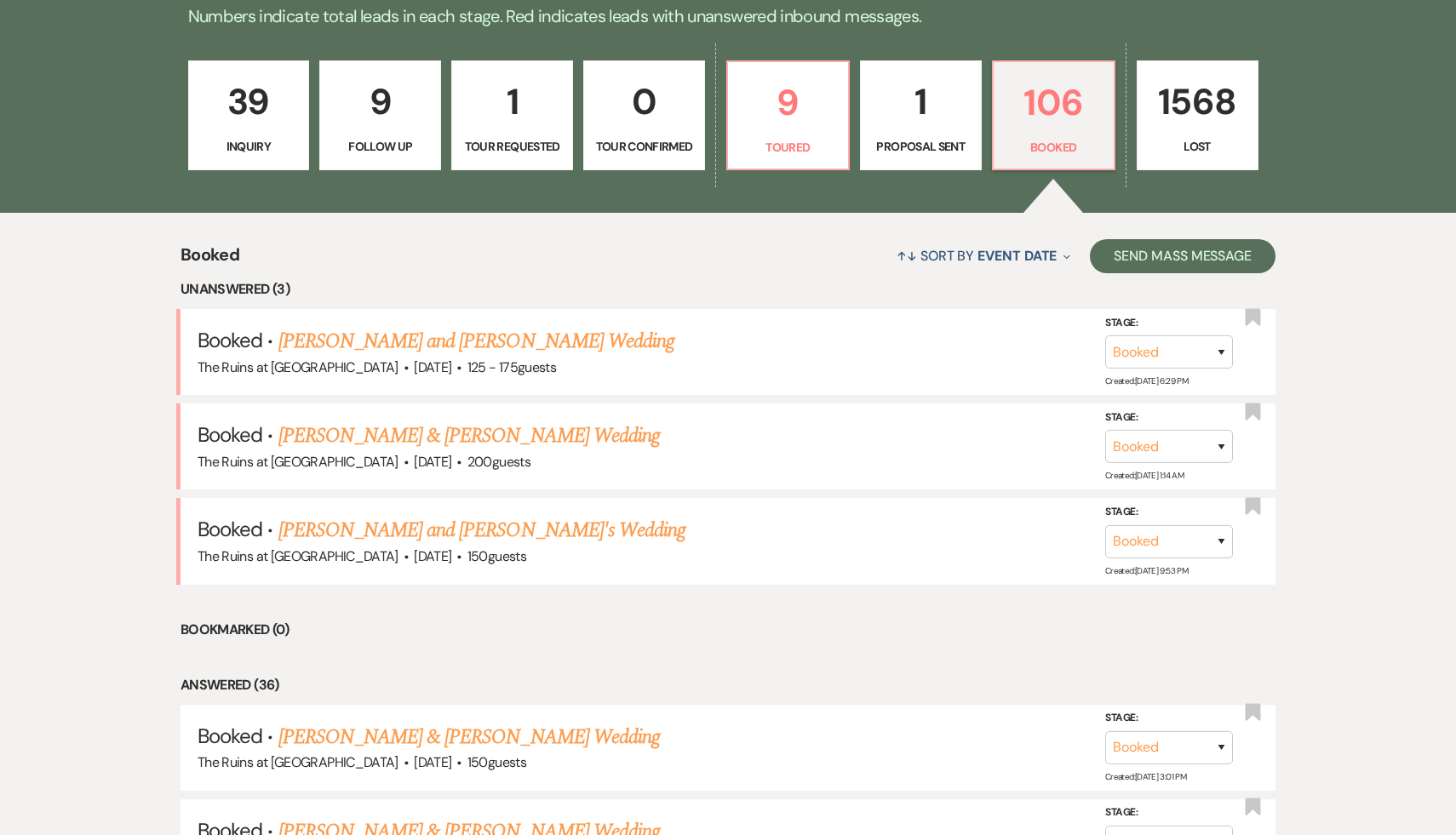
scroll to position [479, 0]
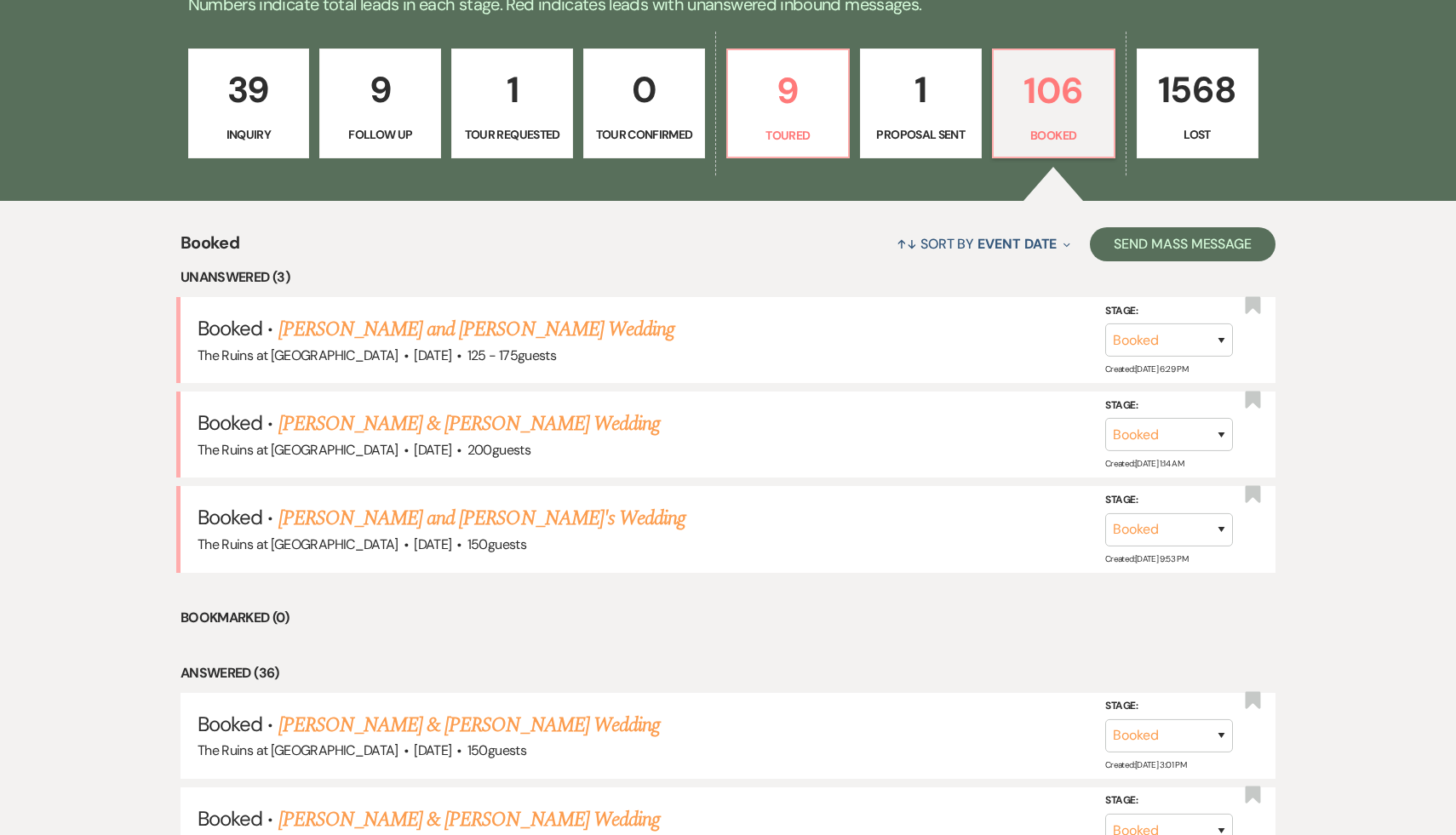
click at [824, 619] on li "Bookmarked (0)" at bounding box center [727, 617] width 1094 height 22
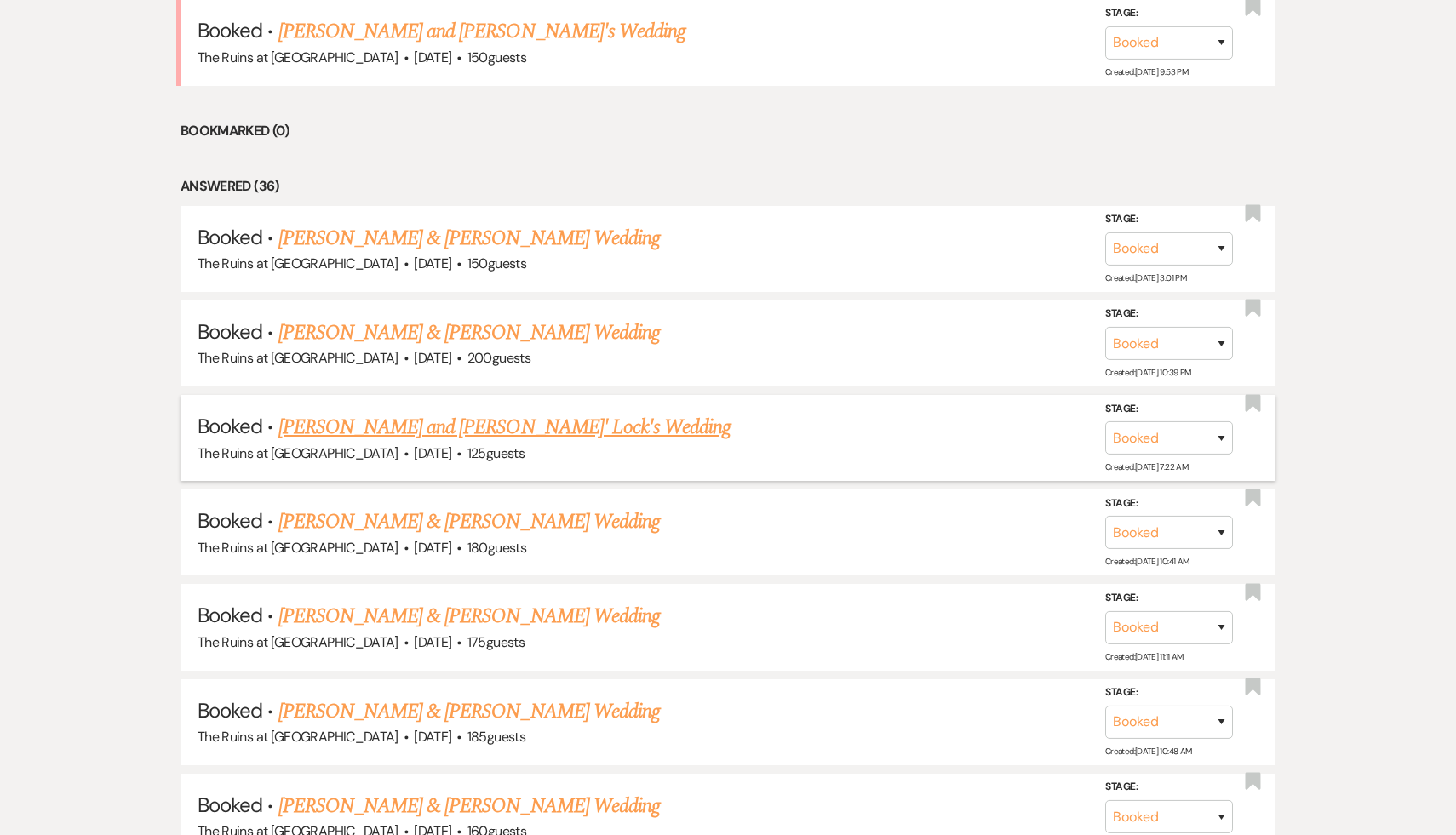
scroll to position [973, 0]
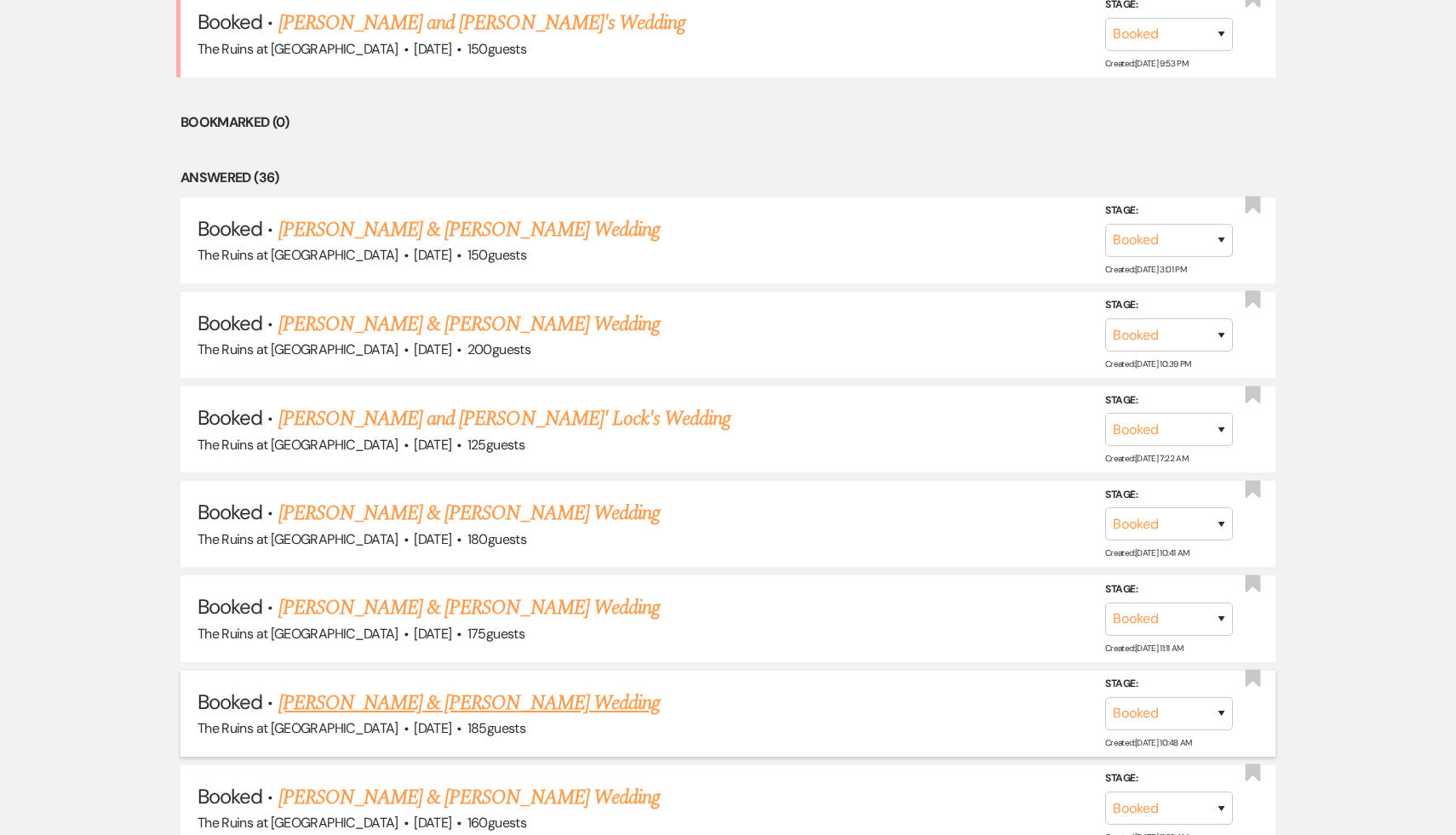
click at [486, 689] on link "[PERSON_NAME] & [PERSON_NAME] Wedding" at bounding box center [469, 702] width 381 height 31
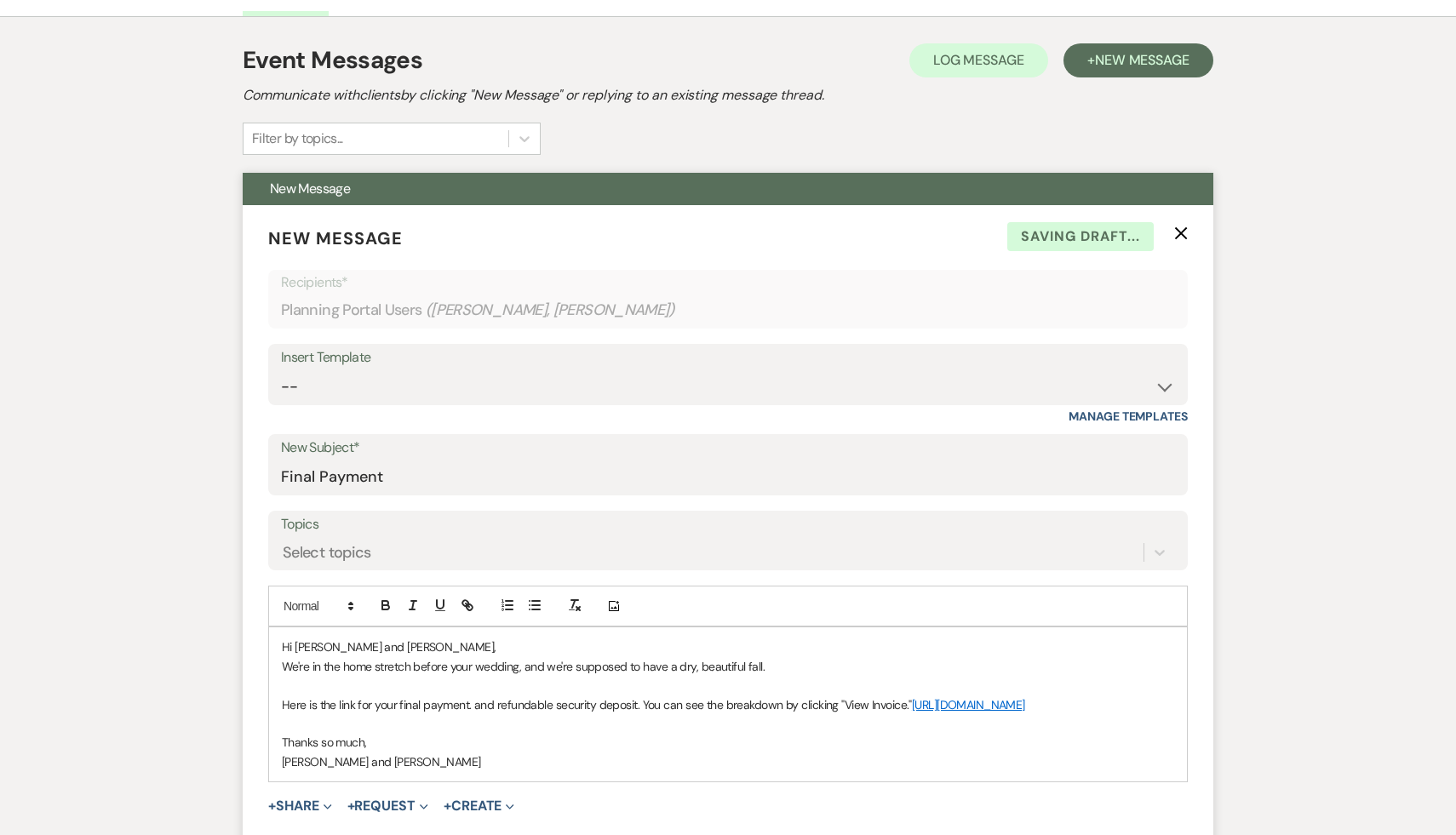
scroll to position [327, 0]
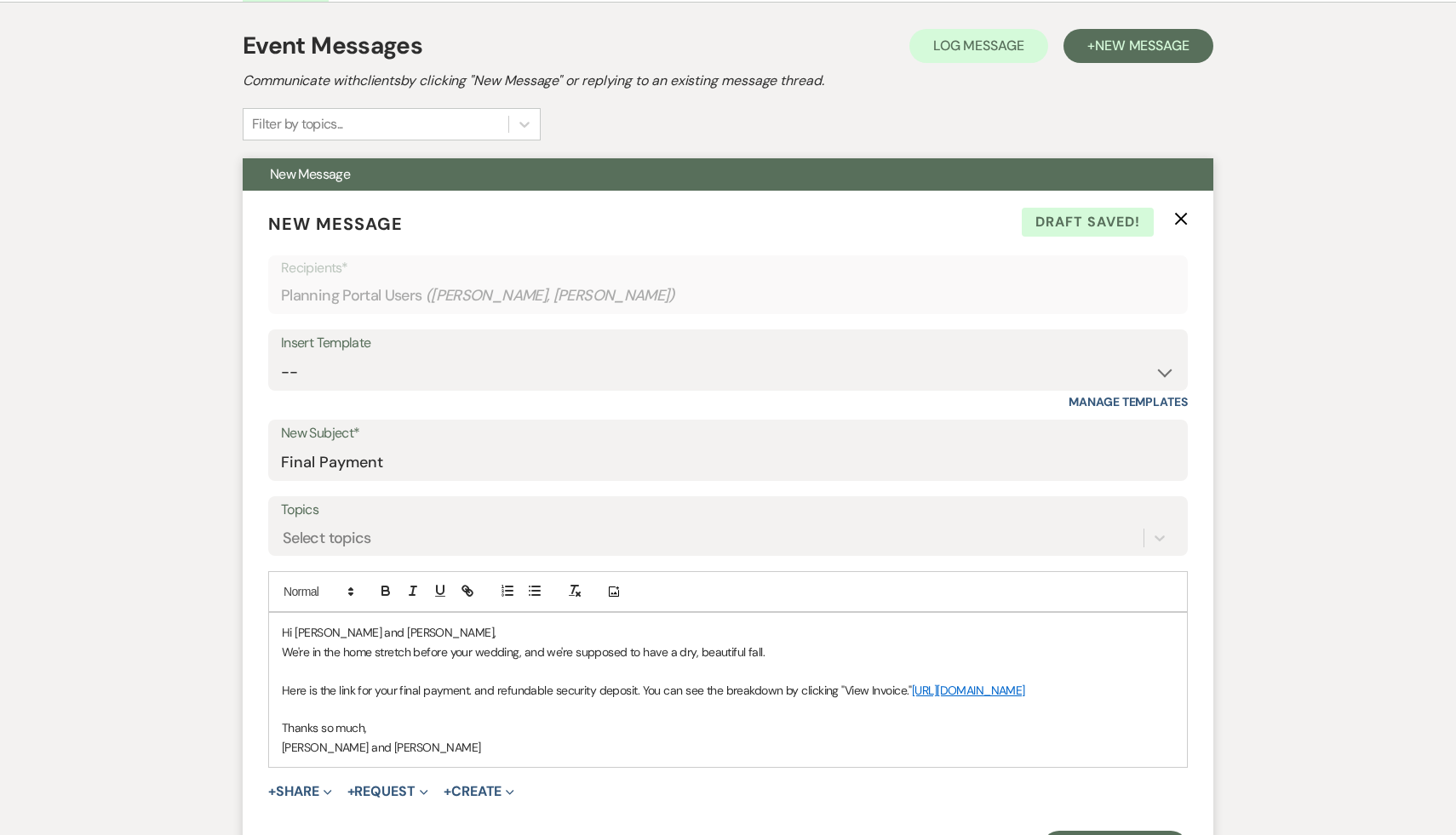
click at [796, 649] on p "We're in the home stretch before your wedding, and we're supposed to have a dry…" at bounding box center [728, 651] width 893 height 19
click at [911, 698] on link "[URL][DOMAIN_NAME]" at bounding box center [967, 690] width 113 height 16
click at [594, 739] on link "[URL][DOMAIN_NAME]" at bounding box center [551, 741] width 107 height 22
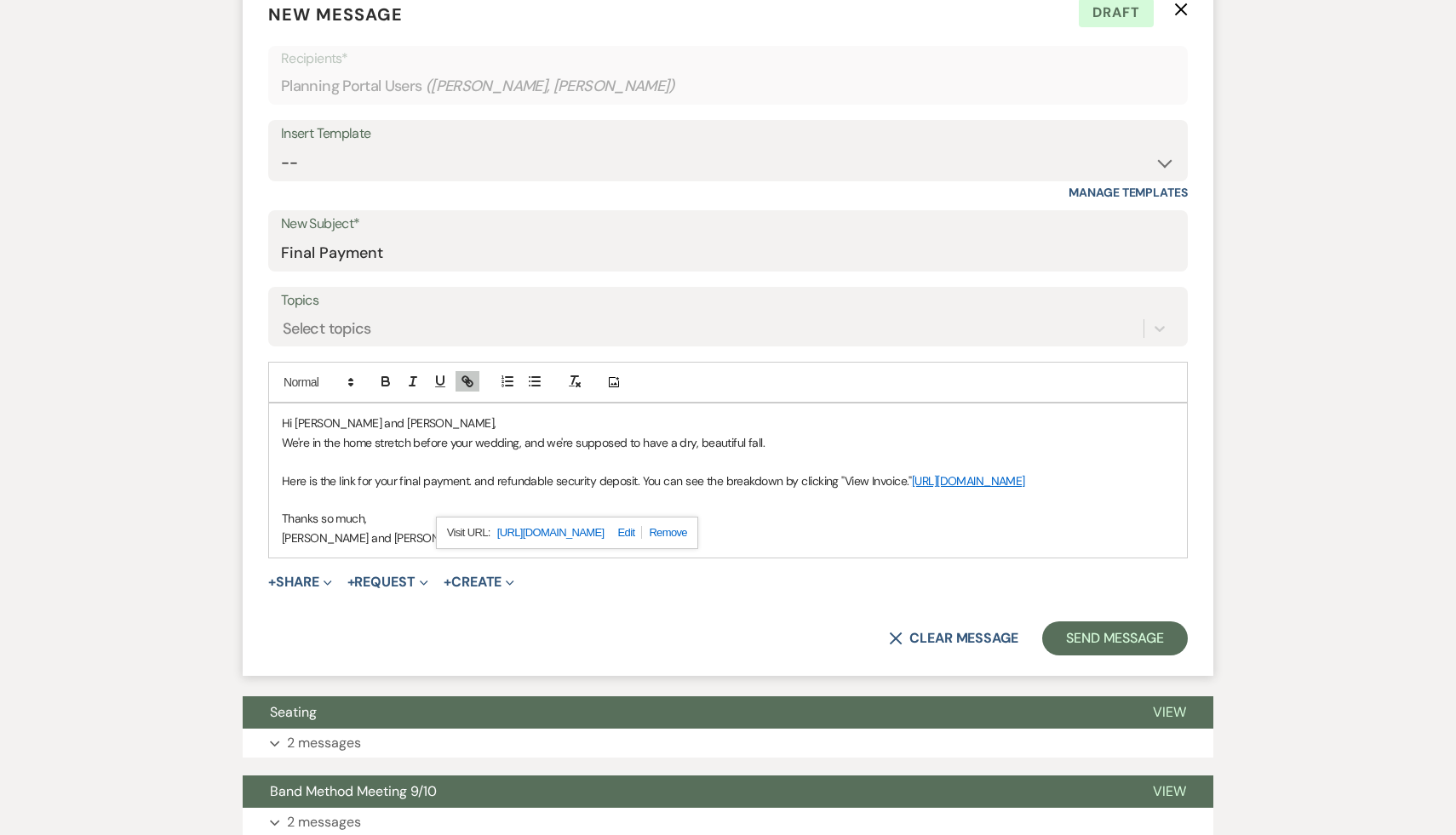
scroll to position [549, 0]
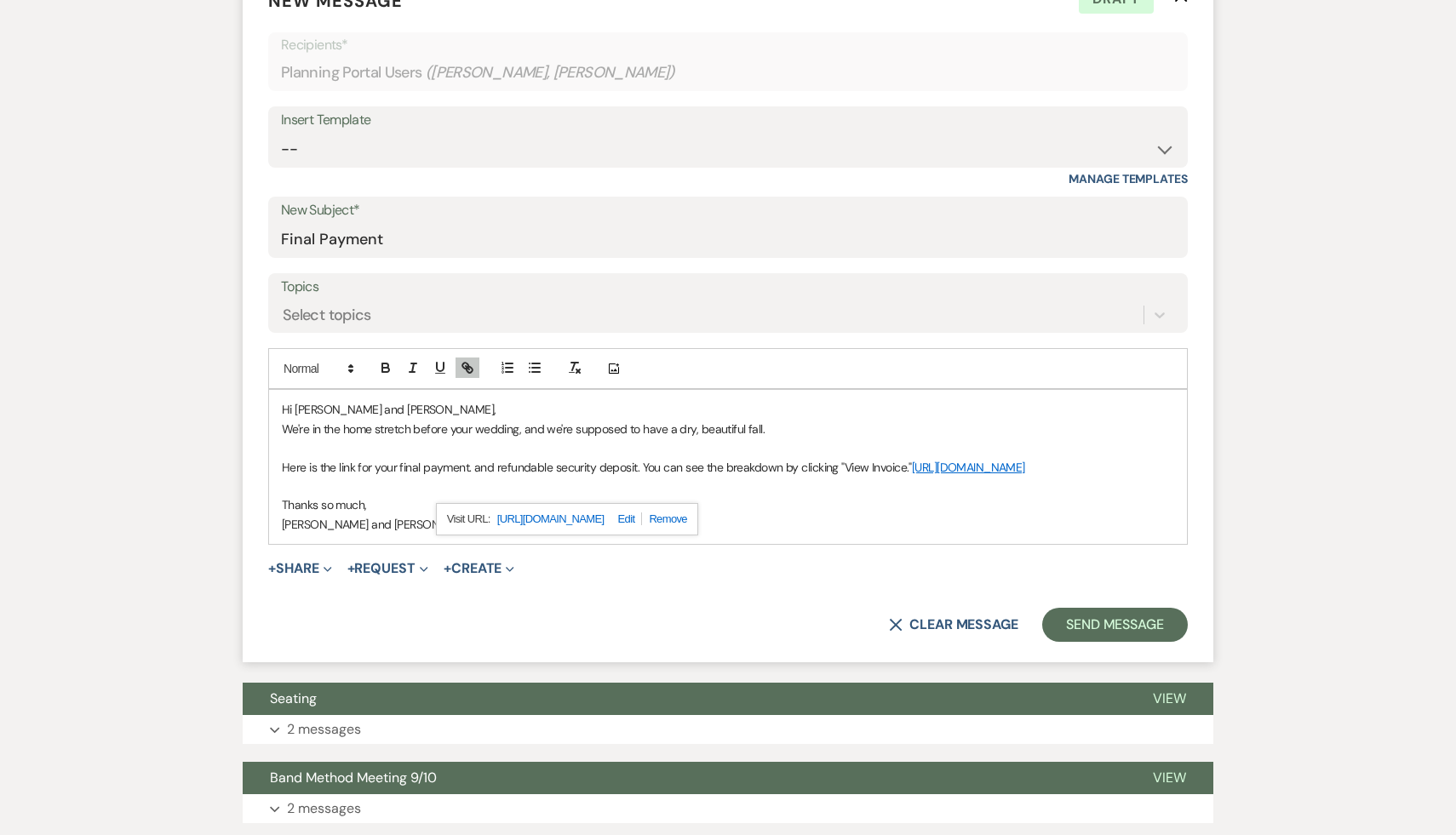
click at [718, 662] on form "New Message X Draft Recipients* Planning Portal Users ( Samara, Michaela Petigr…" at bounding box center [727, 314] width 970 height 694
click at [1088, 640] on button "Send Message" at bounding box center [1115, 624] width 146 height 34
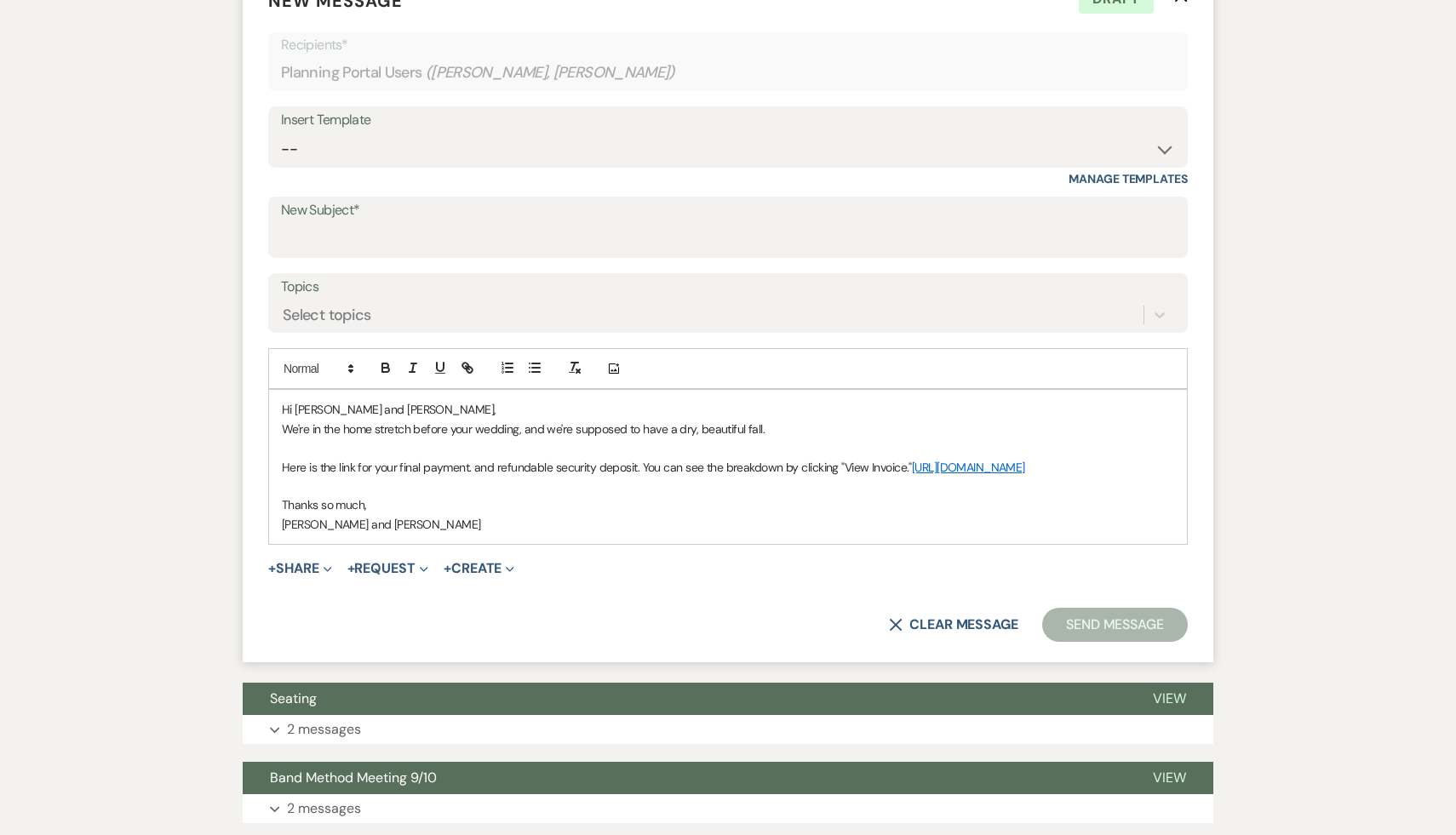
scroll to position [0, 0]
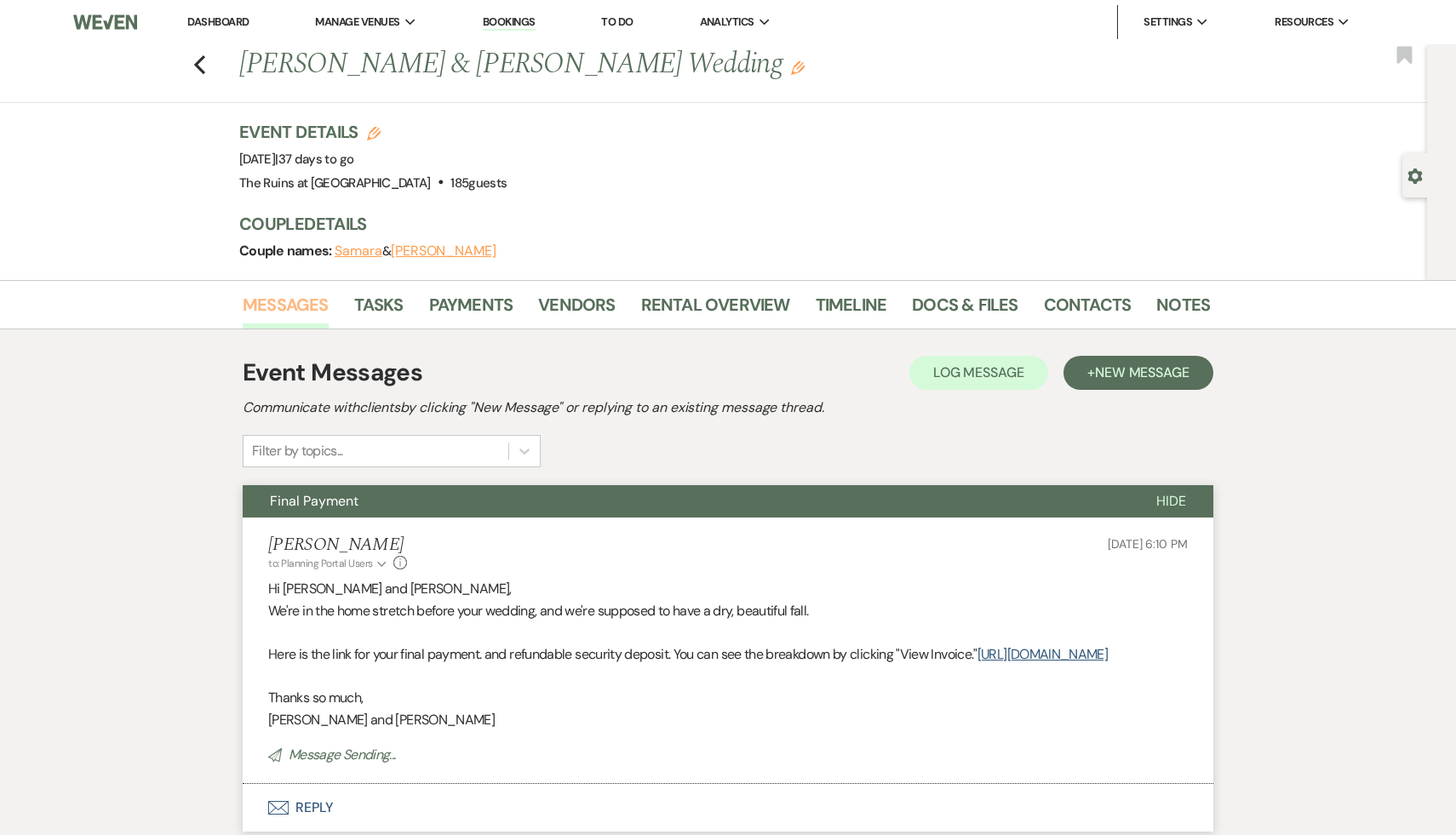
click at [282, 299] on link "Messages" at bounding box center [285, 310] width 86 height 37
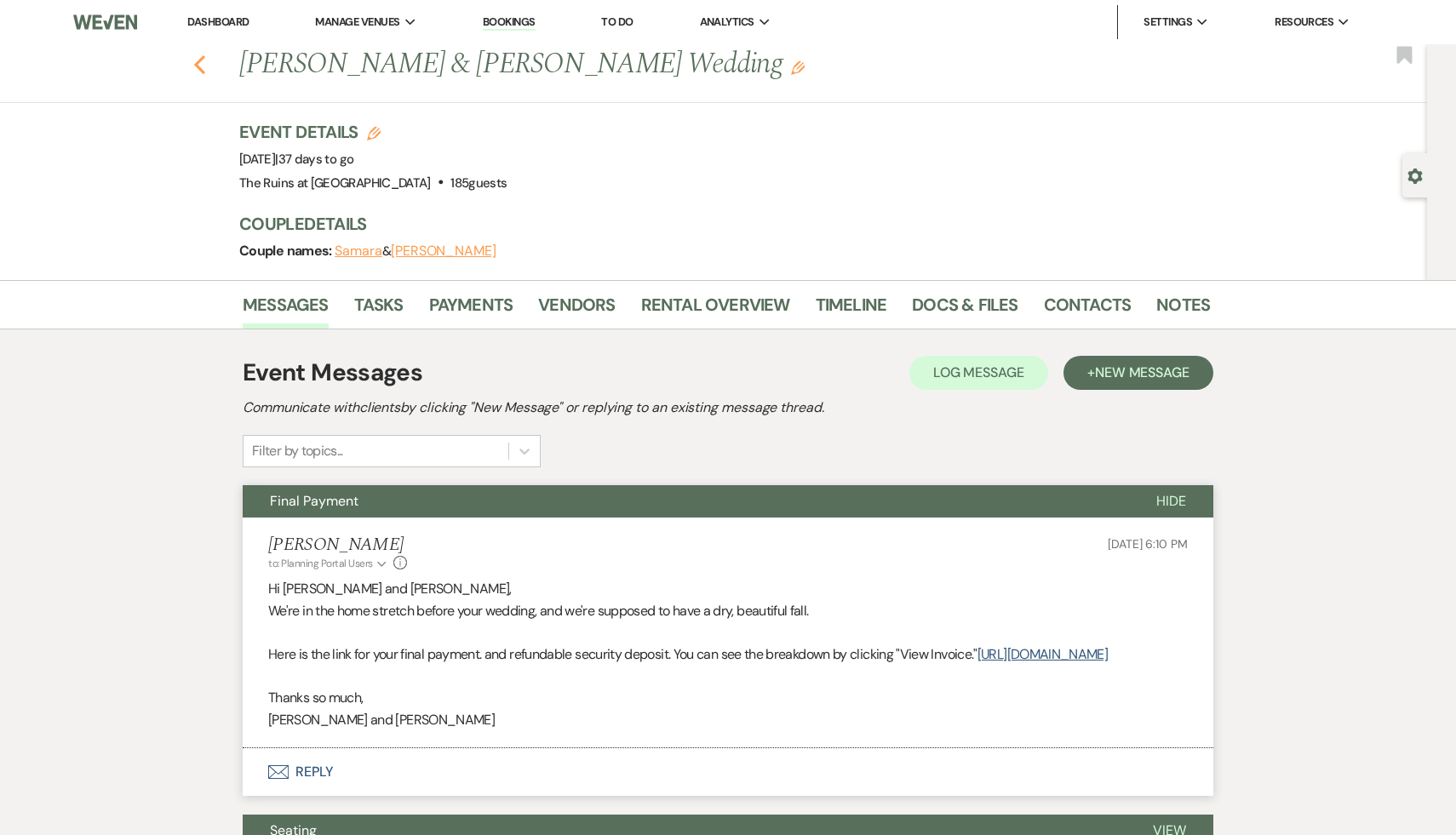
click at [194, 61] on icon "Previous" at bounding box center [199, 64] width 13 height 21
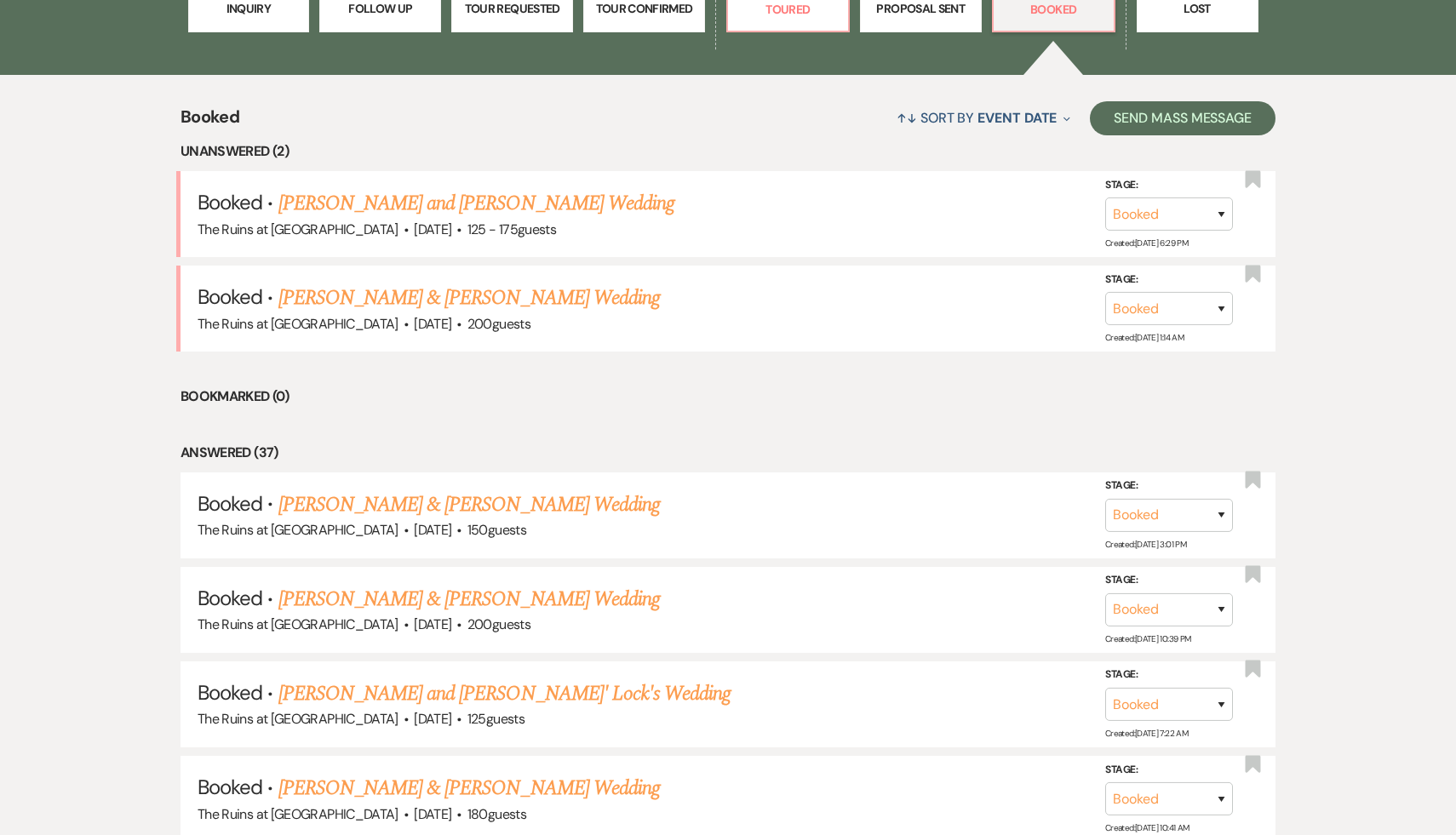
scroll to position [553, 0]
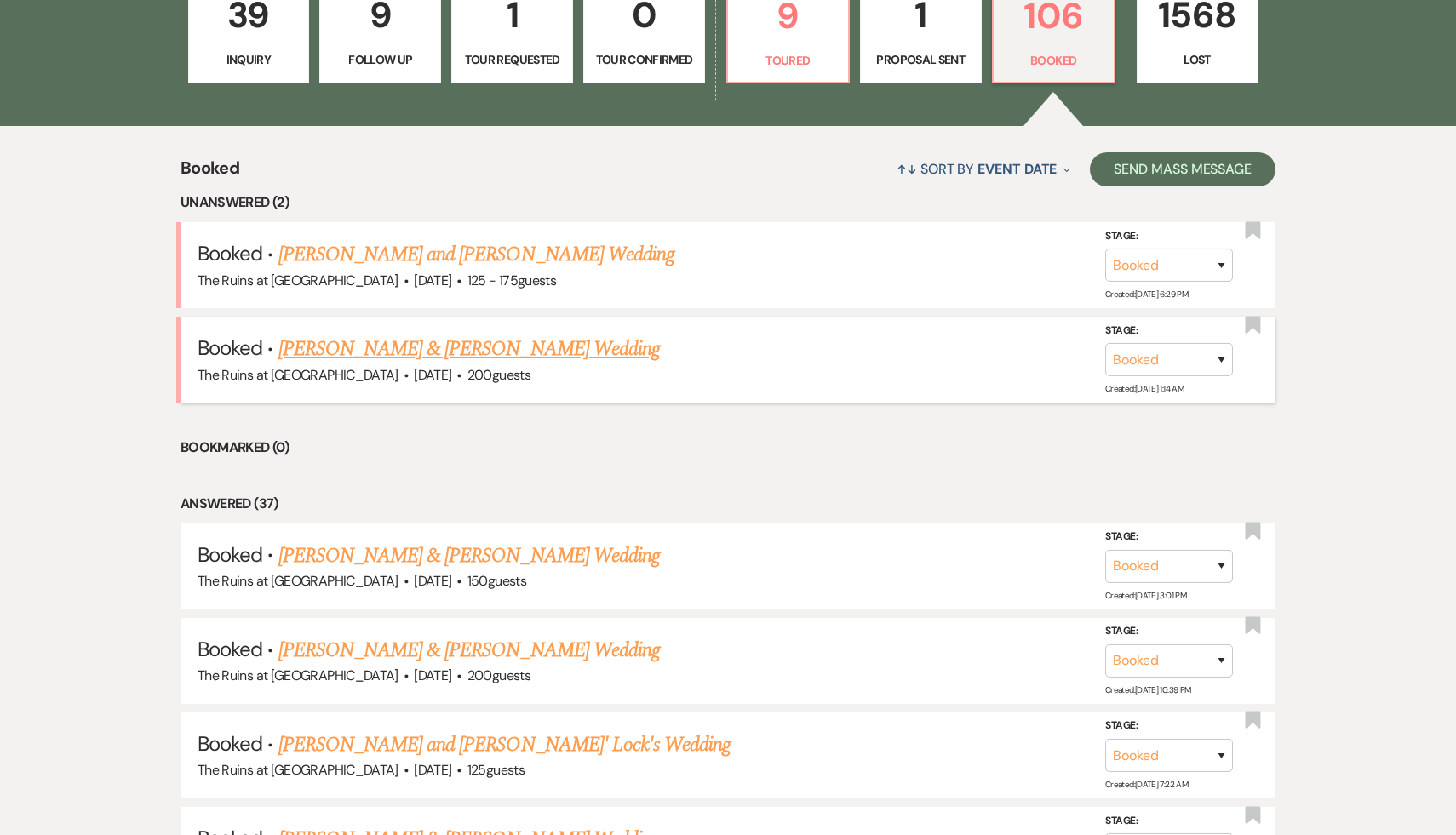
click at [446, 353] on link "[PERSON_NAME] & [PERSON_NAME] Wedding" at bounding box center [469, 349] width 381 height 31
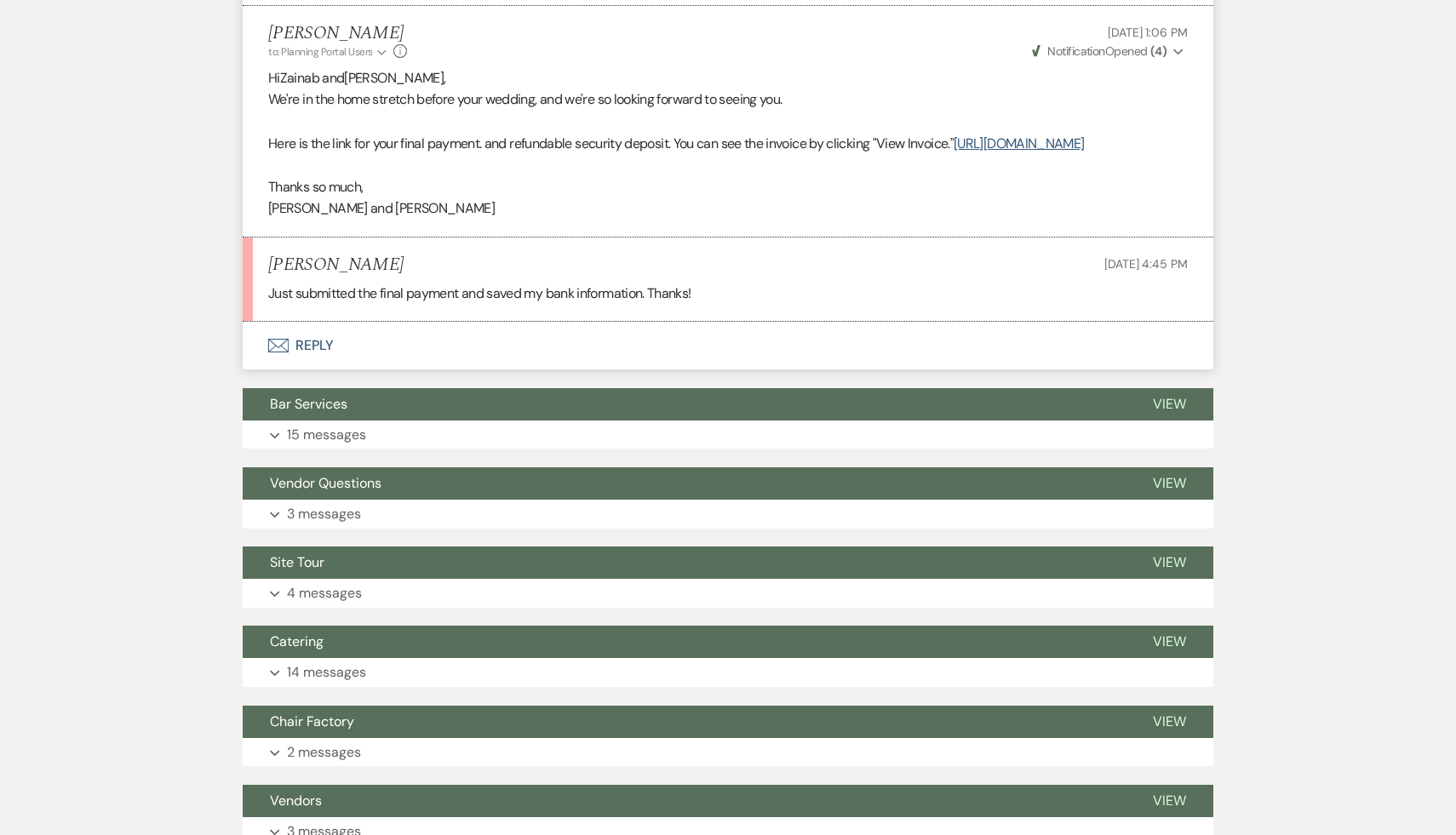
scroll to position [8410, 0]
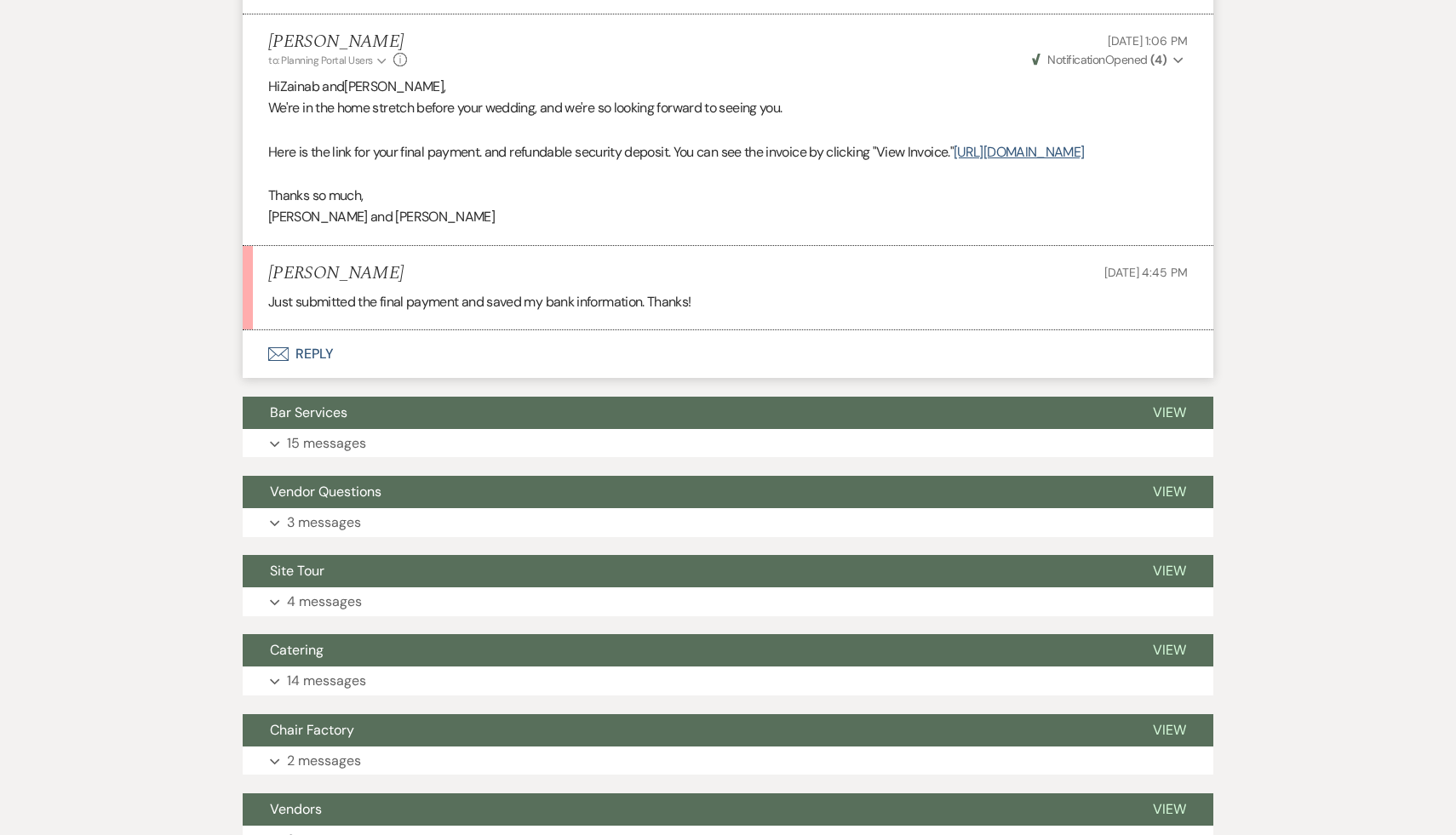
click at [312, 376] on button "Envelope Reply" at bounding box center [727, 353] width 970 height 47
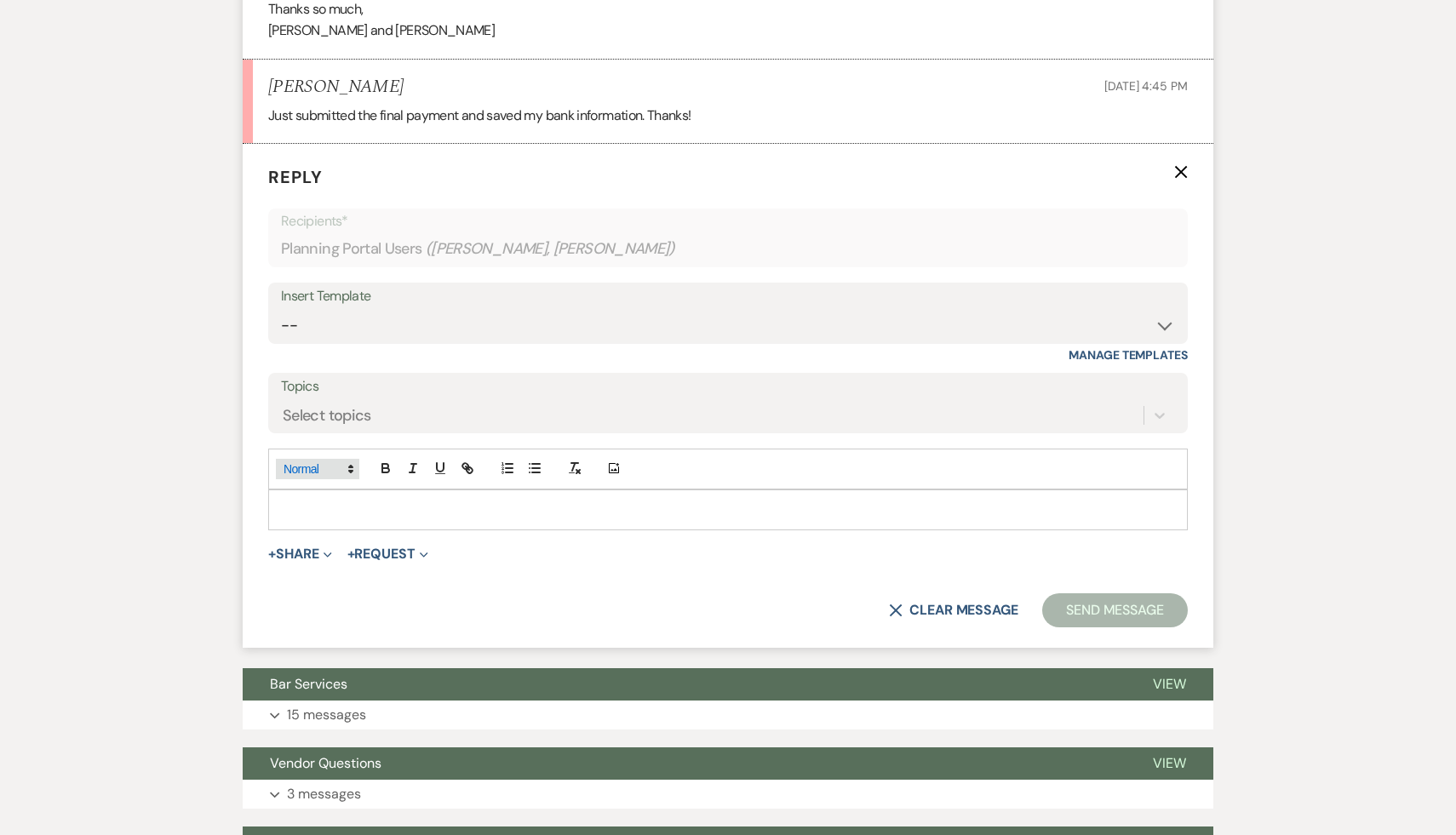
scroll to position [8596, 0]
click at [342, 519] on p at bounding box center [728, 509] width 893 height 19
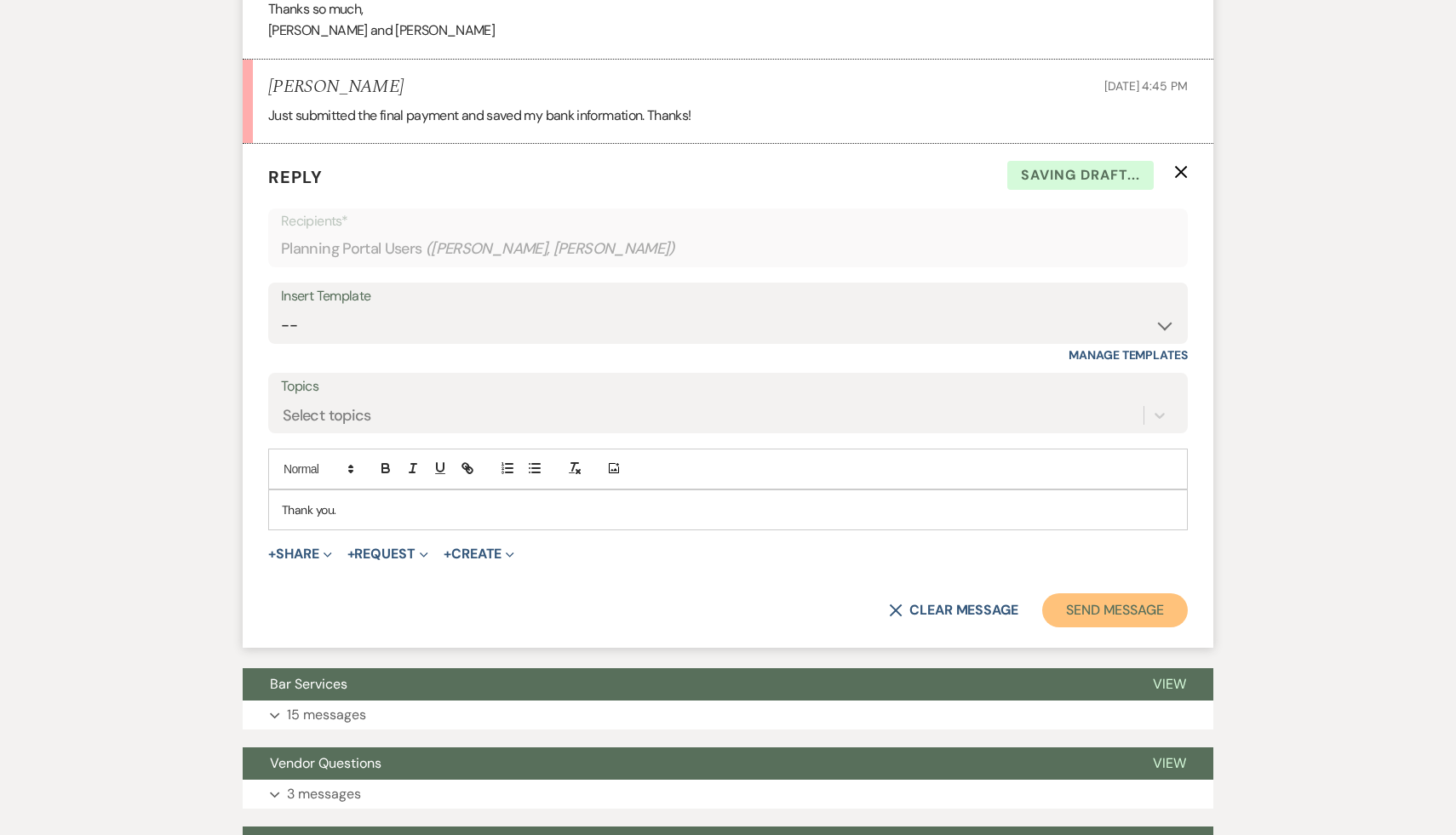
click at [1145, 627] on button "Send Message" at bounding box center [1115, 610] width 146 height 34
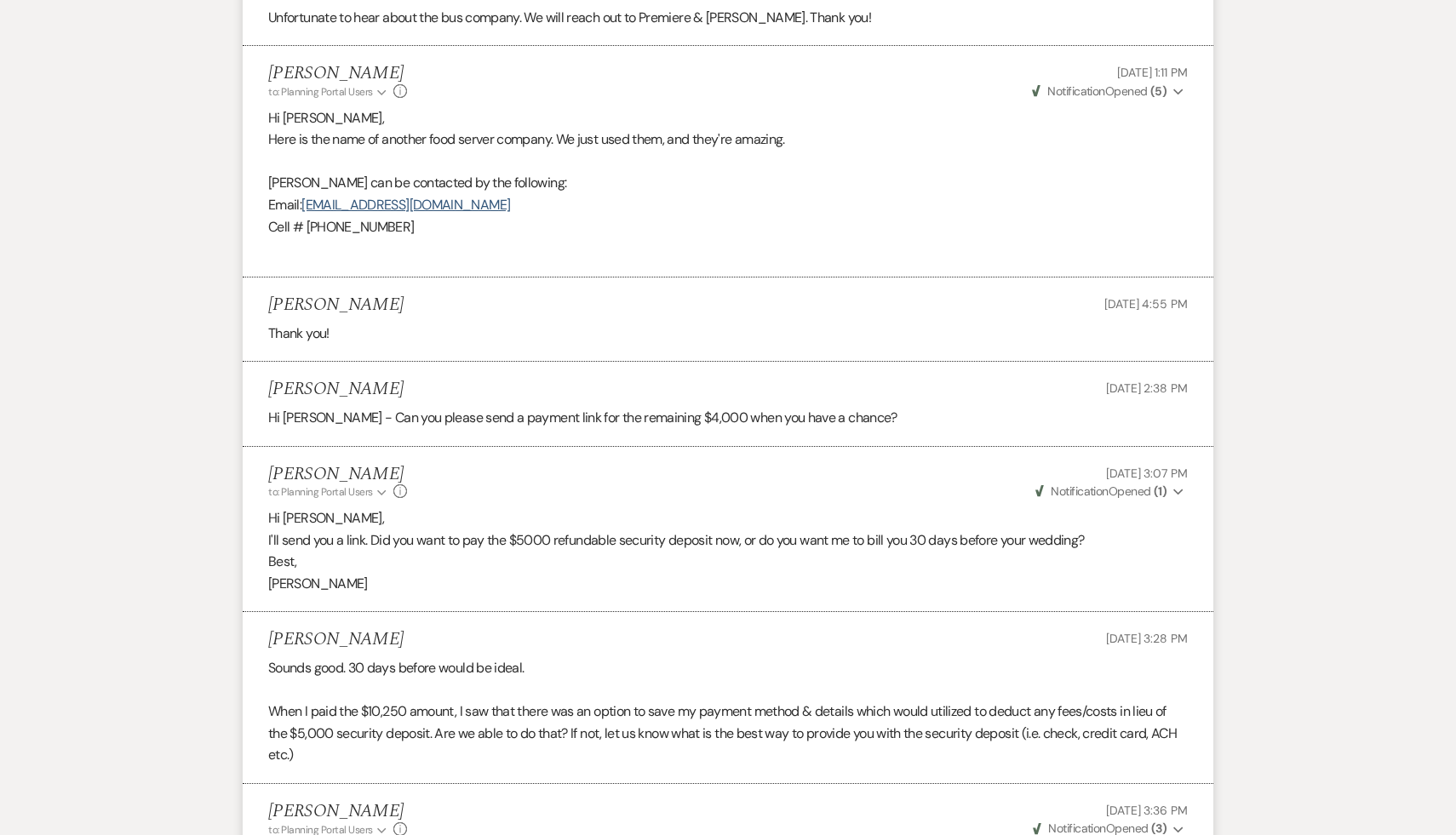
scroll to position [7267, 0]
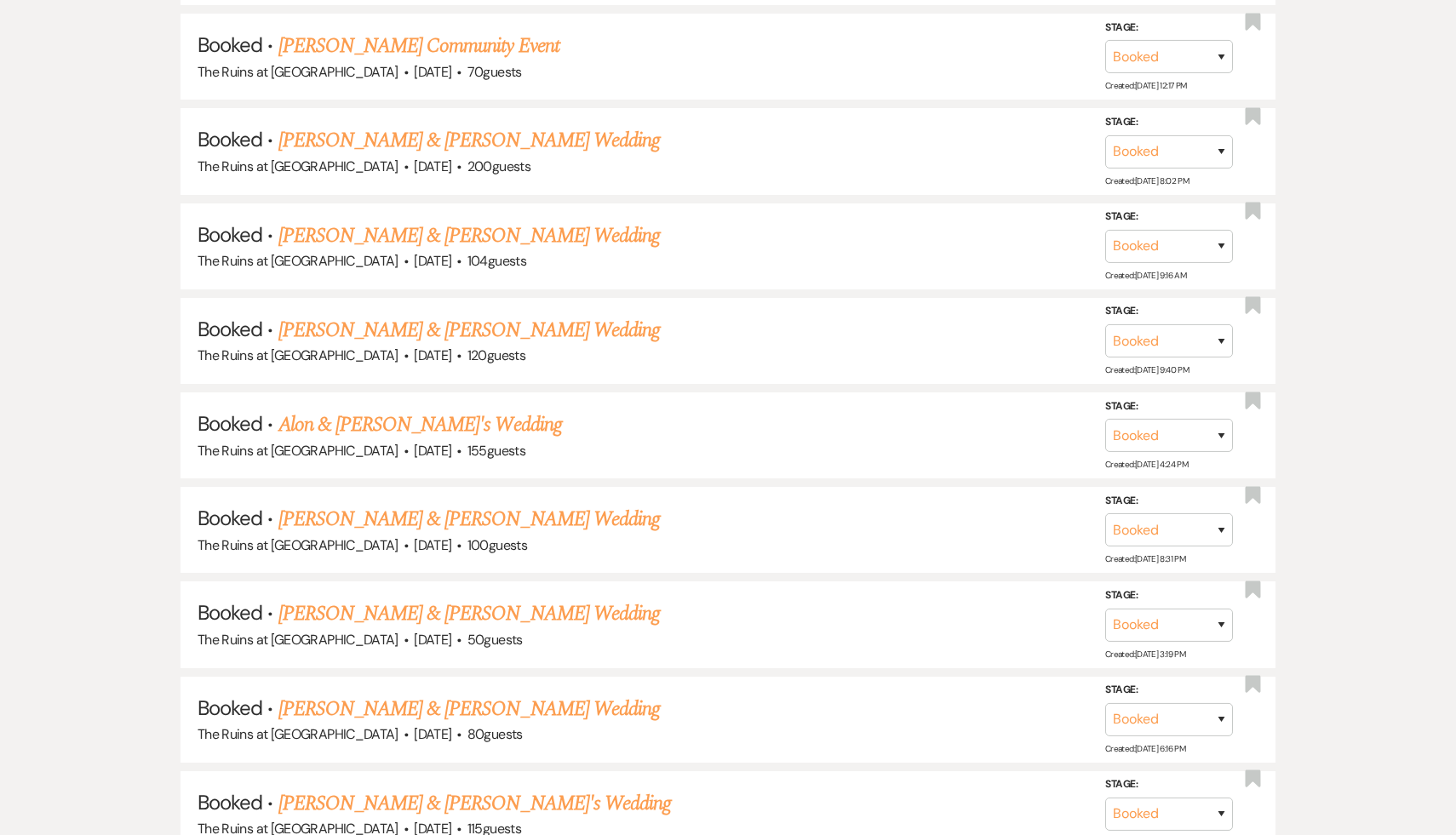
scroll to position [553, 0]
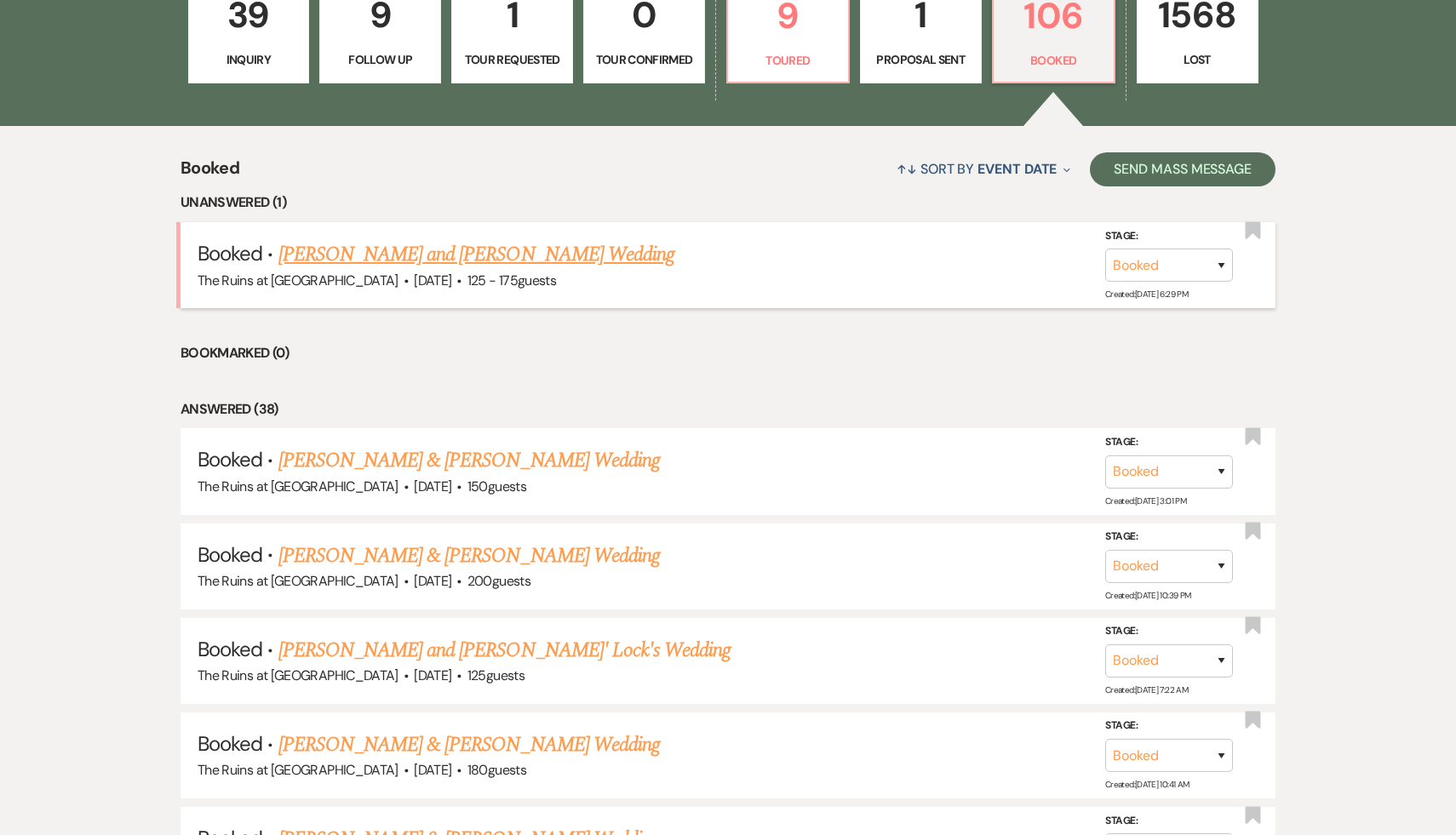
click at [397, 257] on link "[PERSON_NAME] and [PERSON_NAME] Wedding" at bounding box center [477, 254] width 397 height 31
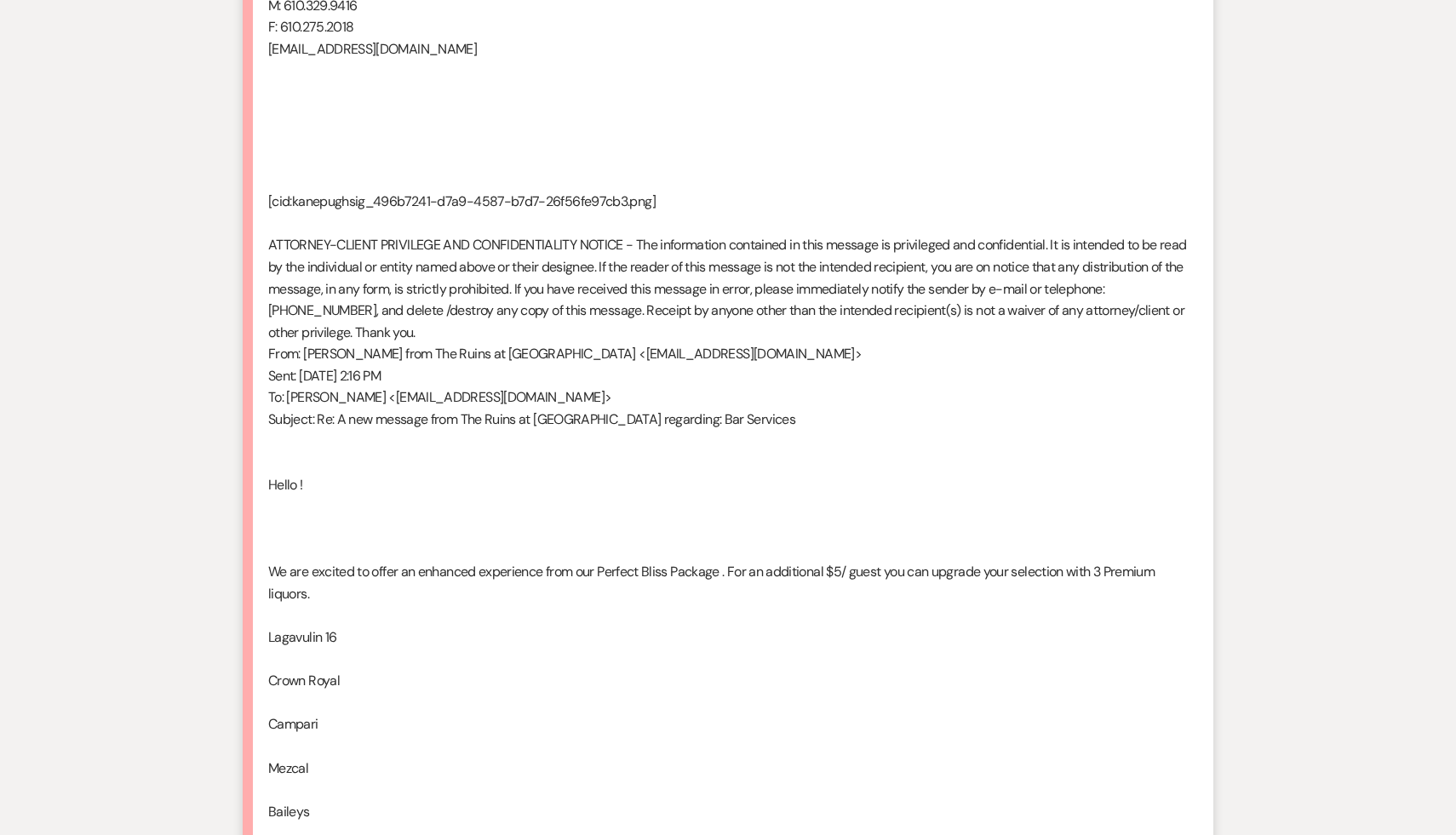
scroll to position [8505, 0]
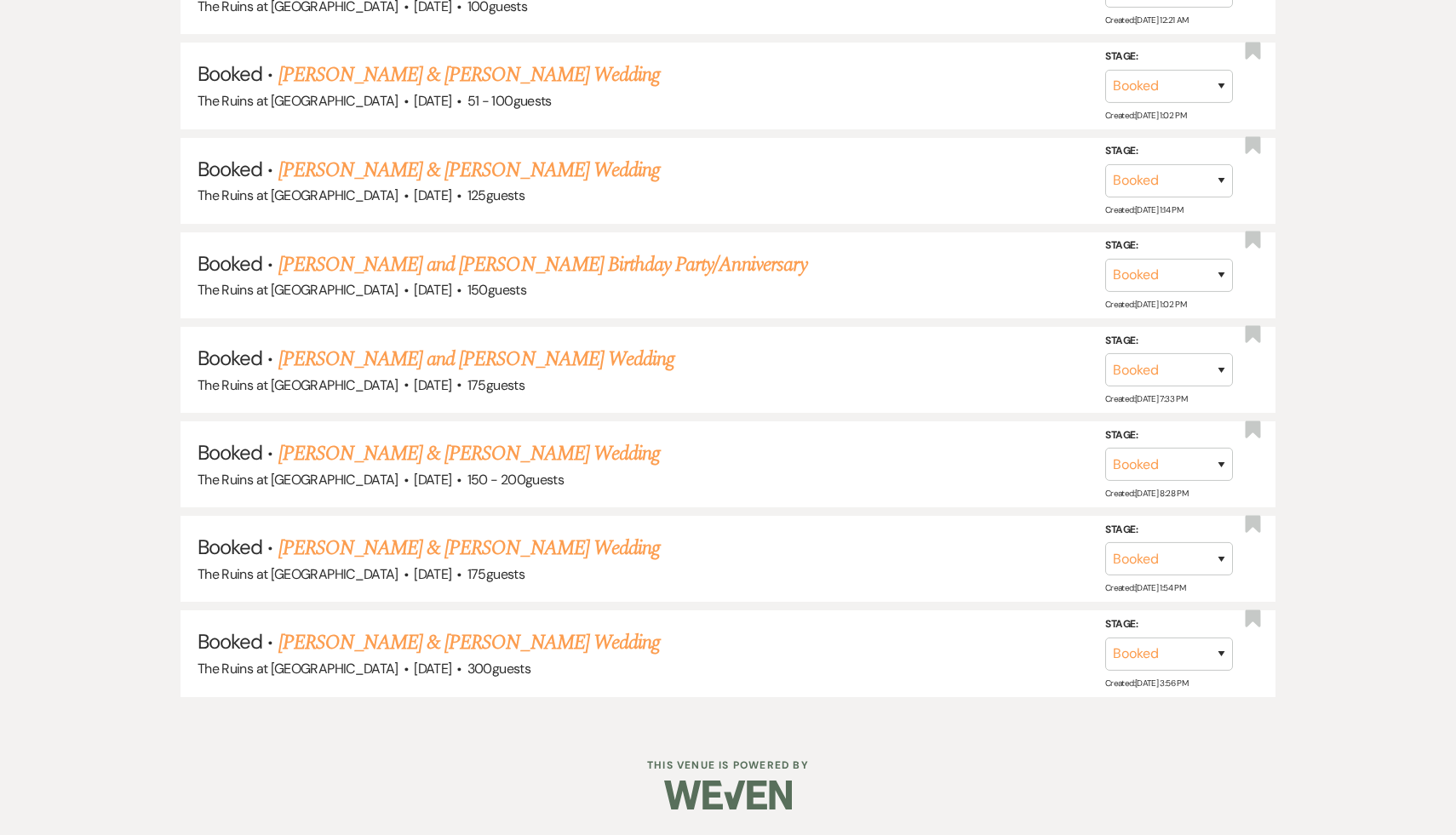
scroll to position [553, 0]
